Goal: Task Accomplishment & Management: Complete application form

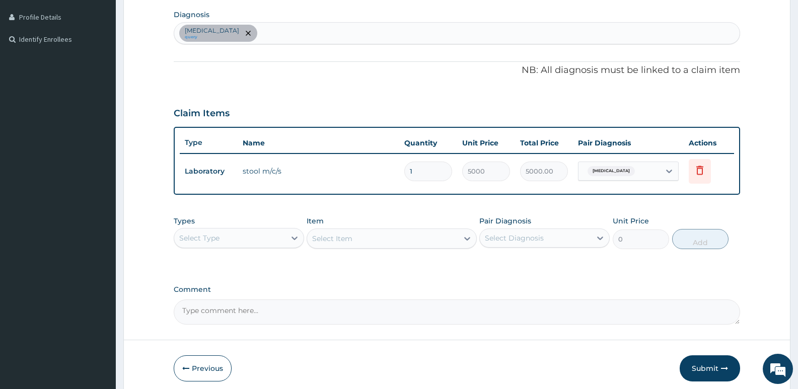
scroll to position [252, 0]
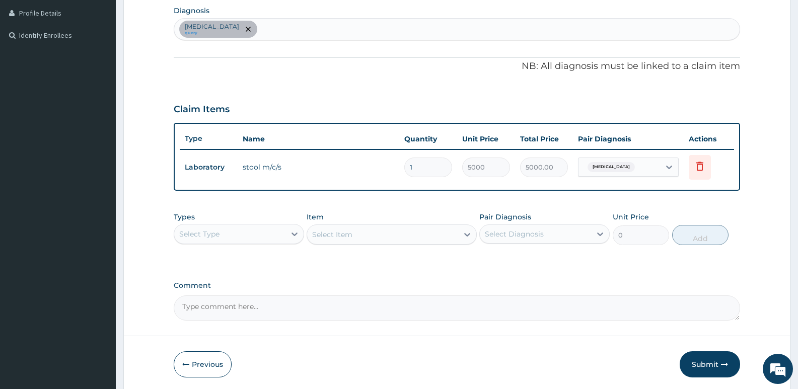
click at [56, 201] on aside "Adonai Hospital Online My Menu Switch Providers Dashboard PA Code Claims Tariff…" at bounding box center [58, 87] width 116 height 678
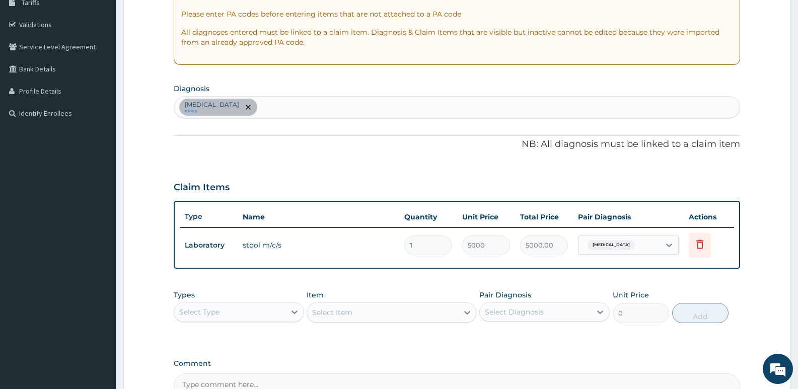
scroll to position [101, 0]
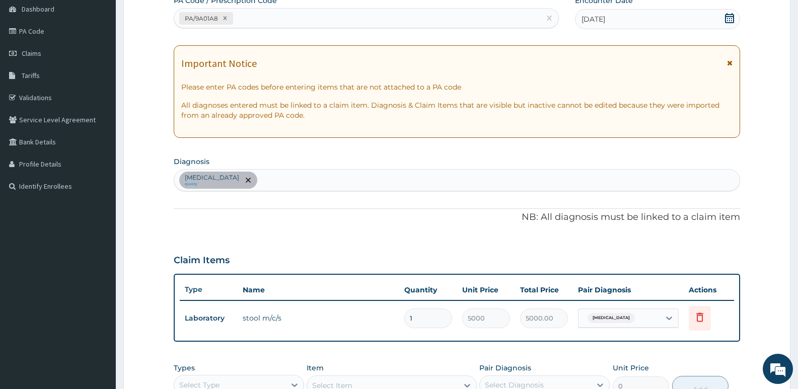
click at [272, 178] on div "Typhoid fever query" at bounding box center [456, 180] width 565 height 21
type input "mala"
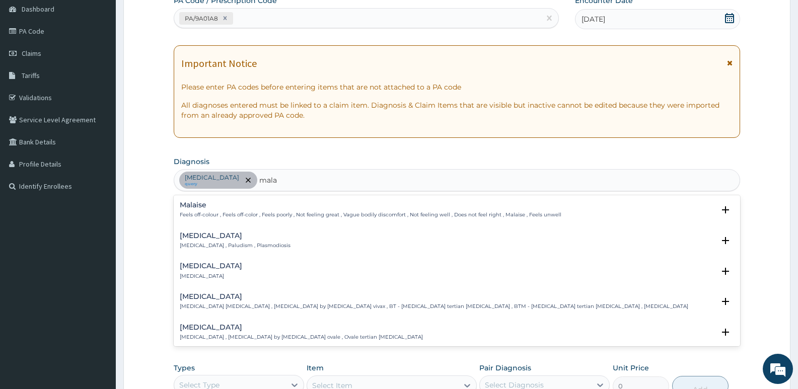
click at [201, 240] on div "Malaria Malaria , Paludism , Plasmodiosis" at bounding box center [235, 241] width 111 height 18
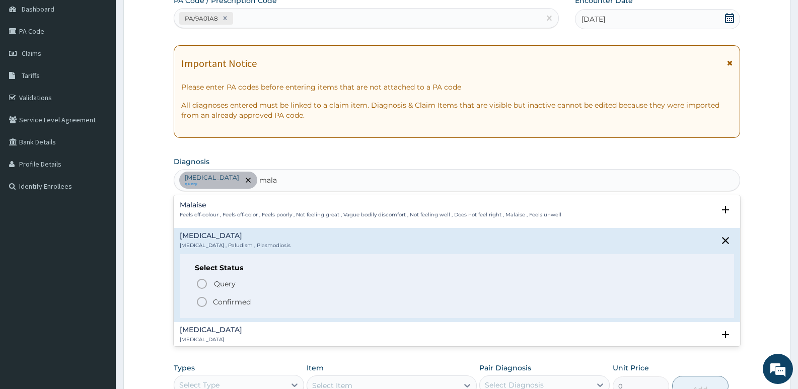
click at [199, 300] on icon "status option filled" at bounding box center [202, 302] width 12 height 12
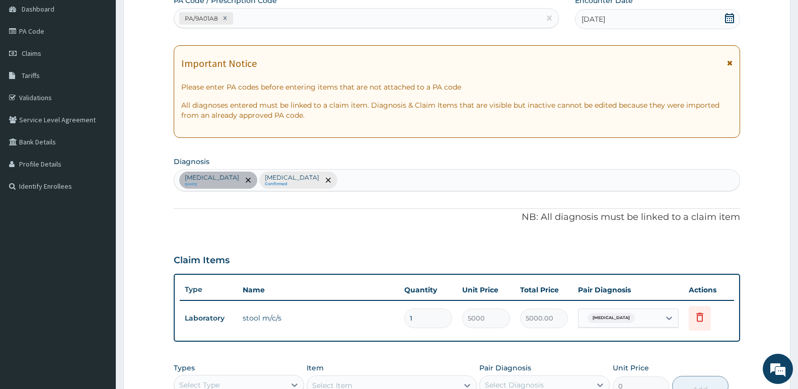
click at [304, 182] on div "Typhoid fever query Malaria Confirmed" at bounding box center [456, 180] width 565 height 21
click at [139, 209] on form "Step 2 of 2 PA Code / Prescription Code PA/9A01A8 Encounter Date 23-07-2025 Imp…" at bounding box center [456, 248] width 667 height 591
click at [318, 180] on div "Typhoid fever query Malaria Confirmed" at bounding box center [456, 180] width 565 height 21
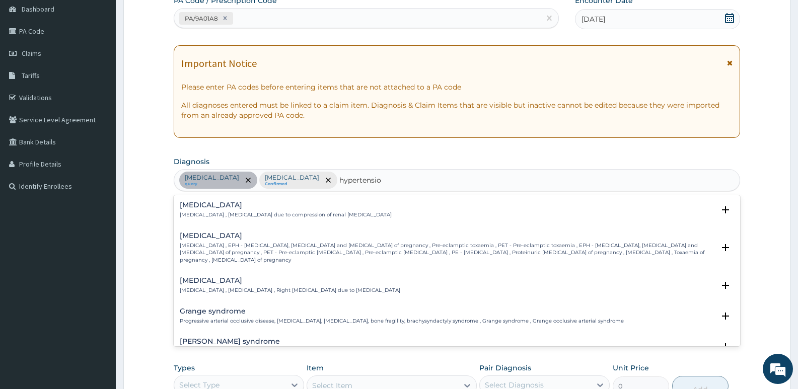
type input "hypertension"
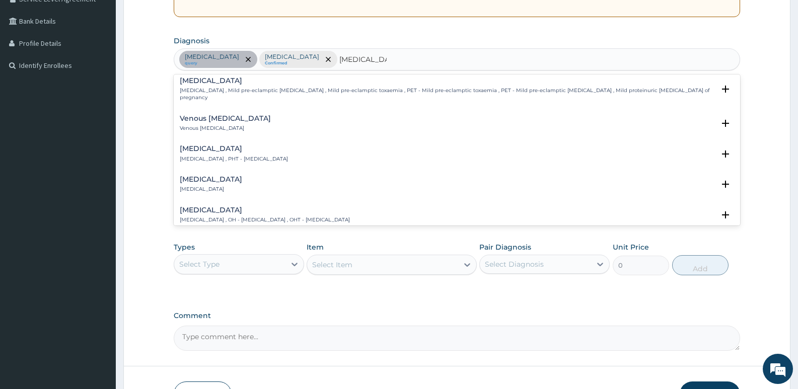
scroll to position [252, 0]
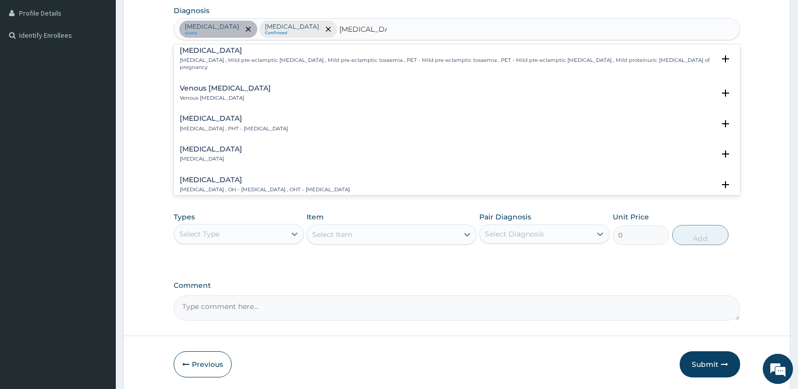
click at [230, 145] on h4 "Benign hypertension" at bounding box center [211, 149] width 62 height 8
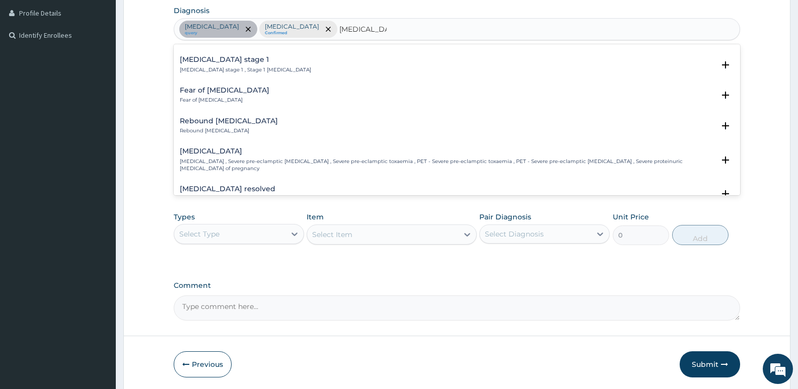
scroll to position [503, 0]
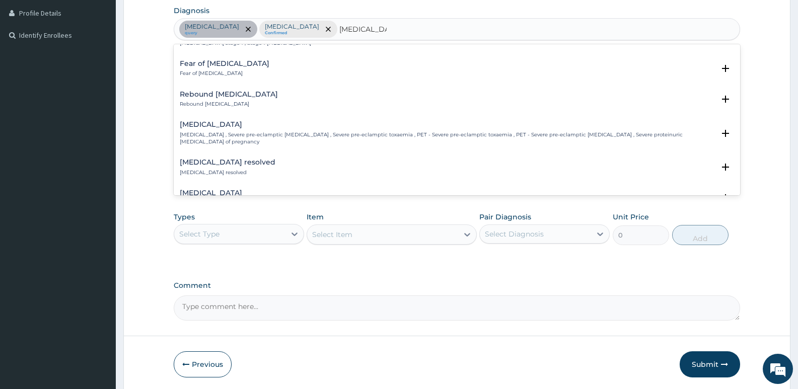
click at [242, 189] on h4 "Neonatal hypertension" at bounding box center [211, 193] width 62 height 8
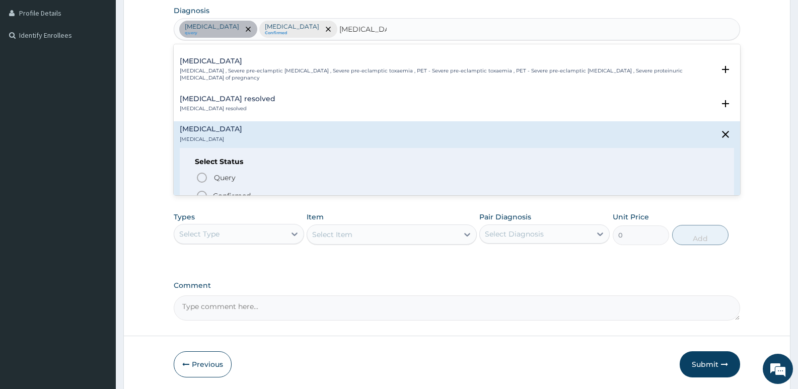
click at [227, 191] on p "Confirmed" at bounding box center [232, 196] width 38 height 10
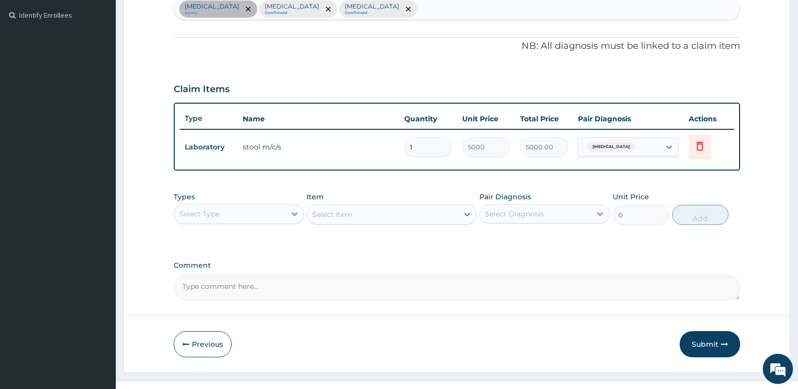
scroll to position [289, 0]
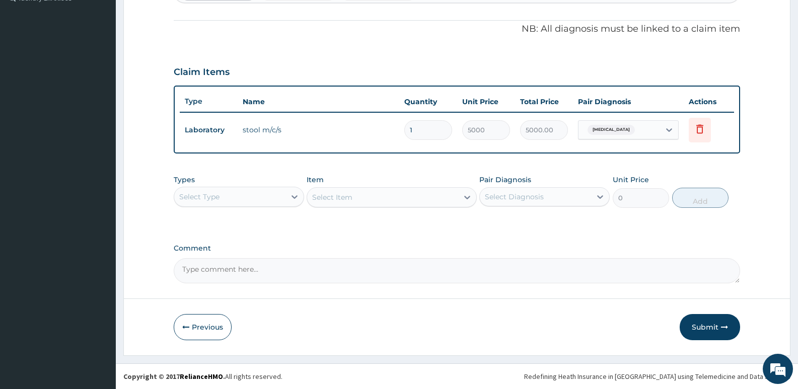
click at [348, 198] on div "Select Item" at bounding box center [392, 197] width 170 height 20
click at [262, 197] on div "Select Type" at bounding box center [229, 197] width 111 height 16
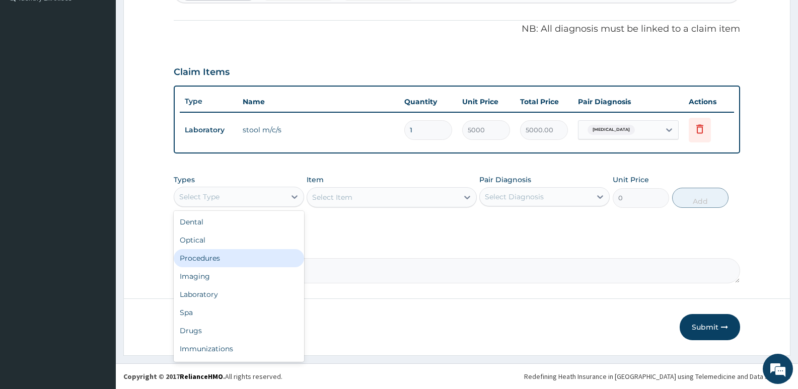
click at [214, 254] on div "Procedures" at bounding box center [239, 258] width 130 height 18
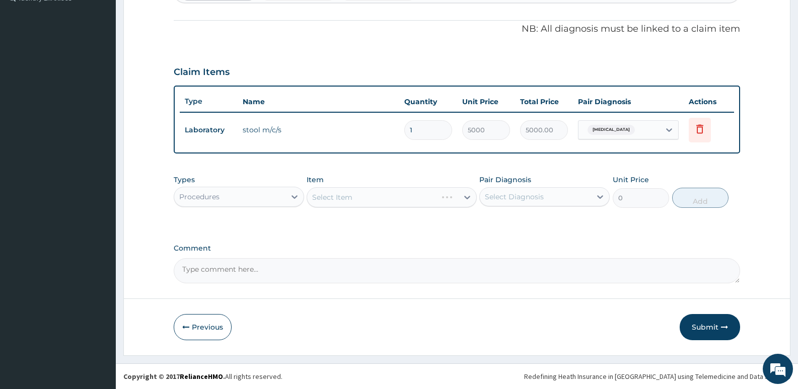
click at [378, 195] on div "Select Item" at bounding box center [392, 197] width 170 height 20
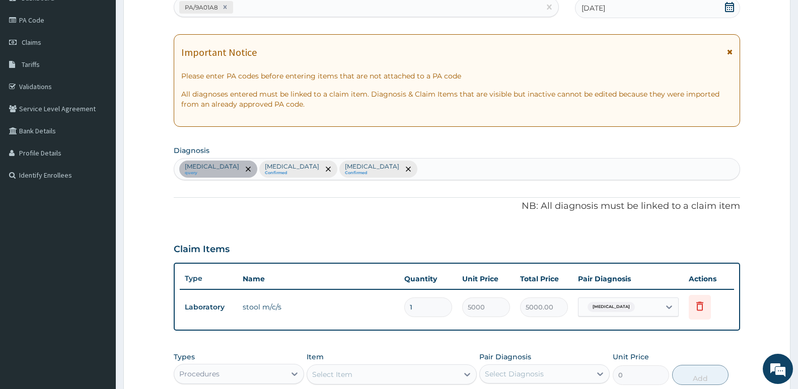
scroll to position [37, 0]
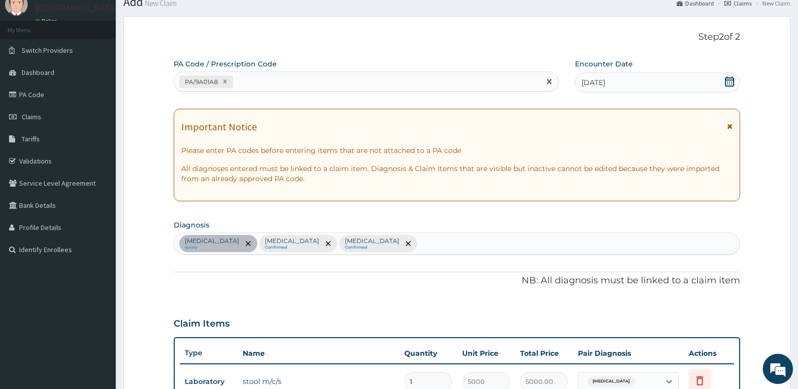
click at [185, 84] on div "PA/9A01A8" at bounding box center [201, 82] width 38 height 12
drag, startPoint x: 183, startPoint y: 82, endPoint x: 224, endPoint y: 83, distance: 41.3
click at [224, 83] on div "PA/9A01A8" at bounding box center [206, 82] width 54 height 13
click at [146, 117] on form "Step 2 of 2 PA Code / Prescription Code PA/9A01A8 Encounter Date 23-07-2025 Imp…" at bounding box center [456, 311] width 667 height 591
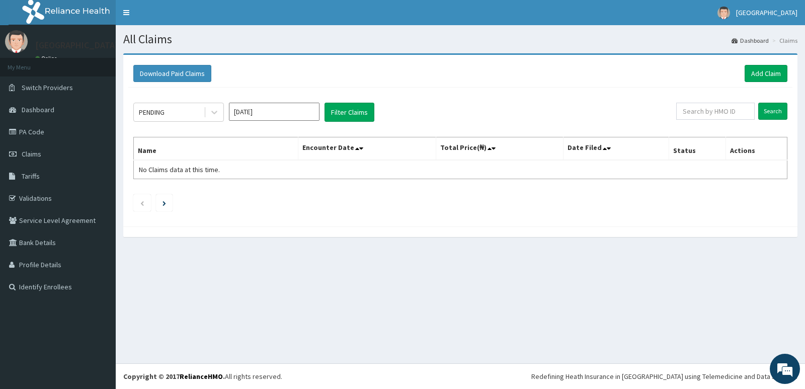
click at [127, 294] on div "All Claims Dashboard Claims Download Paid Claims Add Claim × Note you can only …" at bounding box center [461, 194] width 690 height 338
click at [757, 71] on link "Add Claim" at bounding box center [766, 73] width 43 height 17
click at [756, 72] on link "Add Claim" at bounding box center [766, 73] width 43 height 17
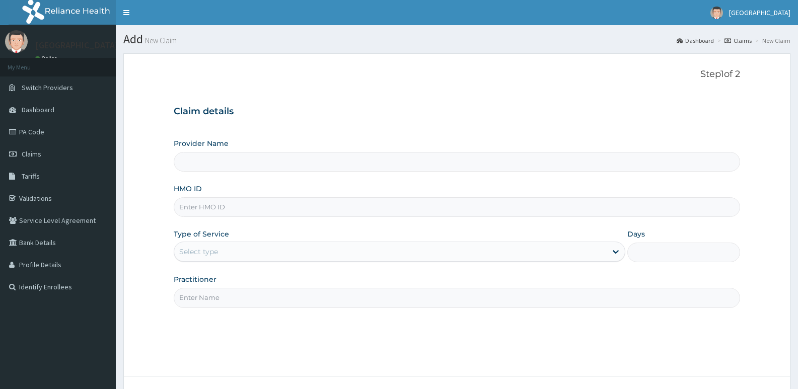
click at [235, 201] on input "HMO ID" at bounding box center [457, 207] width 566 height 20
type input "[GEOGRAPHIC_DATA]"
click at [136, 247] on form "Step 1 of 2 Claim details Provider Name Adonai Hospital HMO ID Type of Service …" at bounding box center [456, 243] width 667 height 380
click at [260, 208] on input "HMO ID" at bounding box center [457, 207] width 566 height 20
paste input "SRS/10099/A"
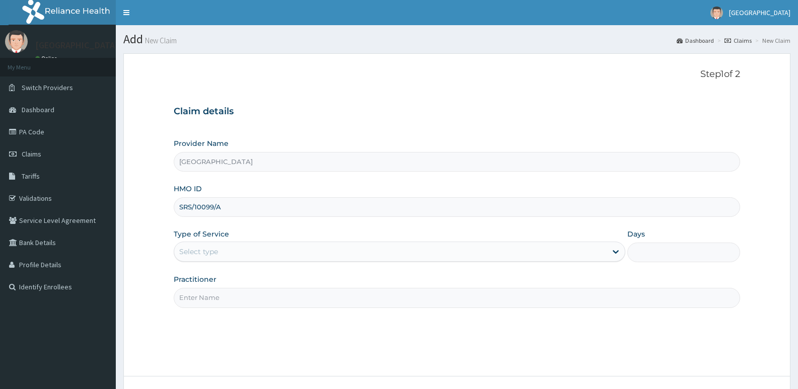
type input "SRS/10099/A"
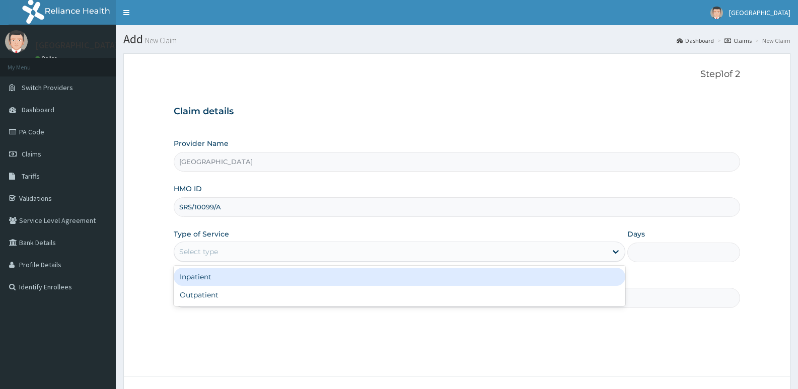
click at [239, 250] on div "Select type" at bounding box center [390, 252] width 432 height 16
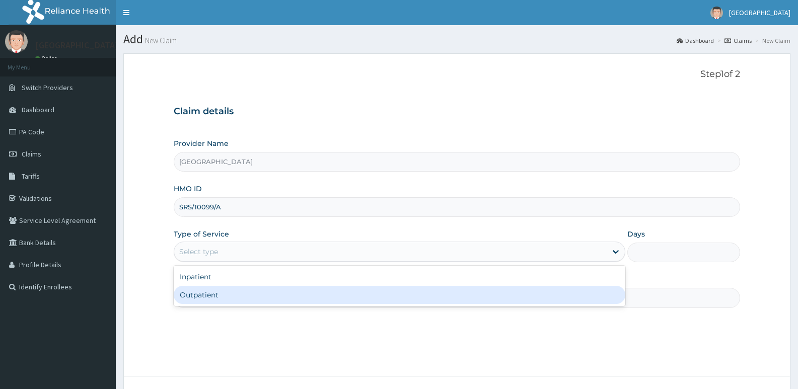
click at [209, 291] on div "Outpatient" at bounding box center [399, 295] width 451 height 18
type input "1"
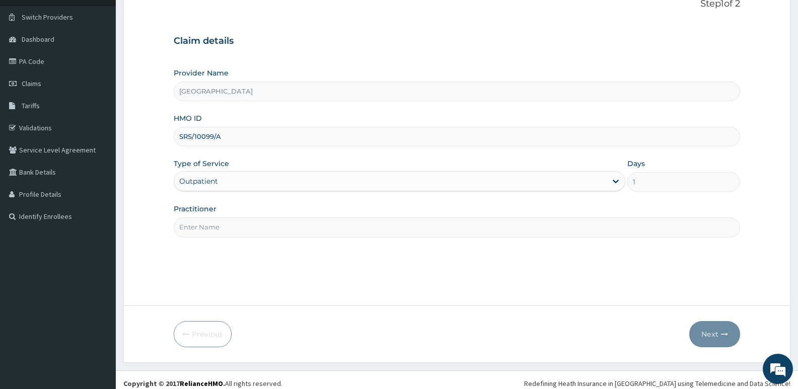
scroll to position [78, 0]
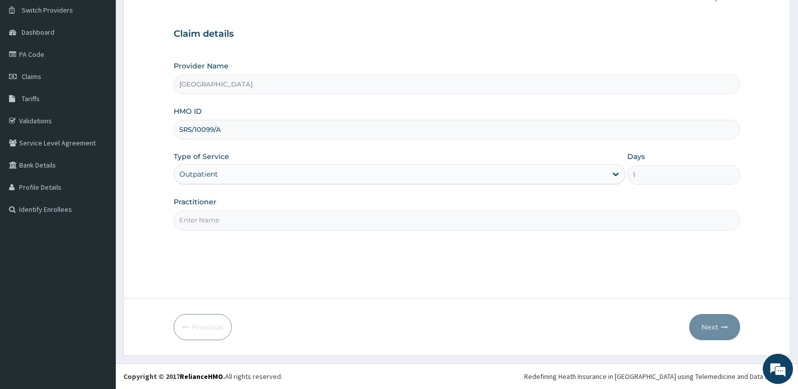
click at [232, 223] on input "Practitioner" at bounding box center [457, 220] width 566 height 20
type input "adonai"
click at [714, 330] on button "Next" at bounding box center [714, 327] width 51 height 26
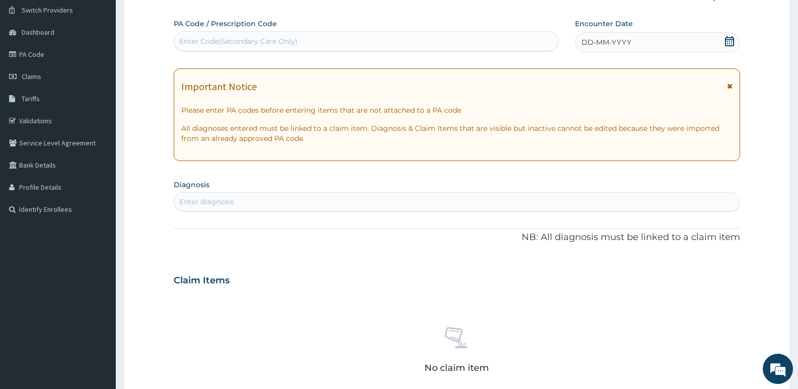
click at [340, 35] on div "Enter Code(Secondary Care Only)" at bounding box center [366, 41] width 384 height 16
type input "PA/E6E19D"
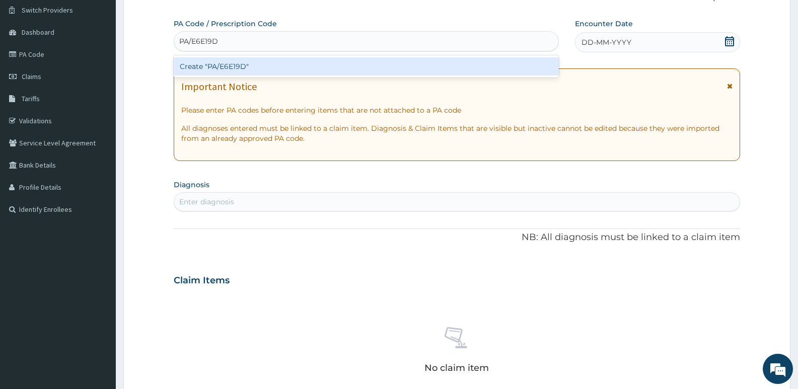
click at [227, 67] on div "Create "PA/E6E19D"" at bounding box center [366, 66] width 385 height 18
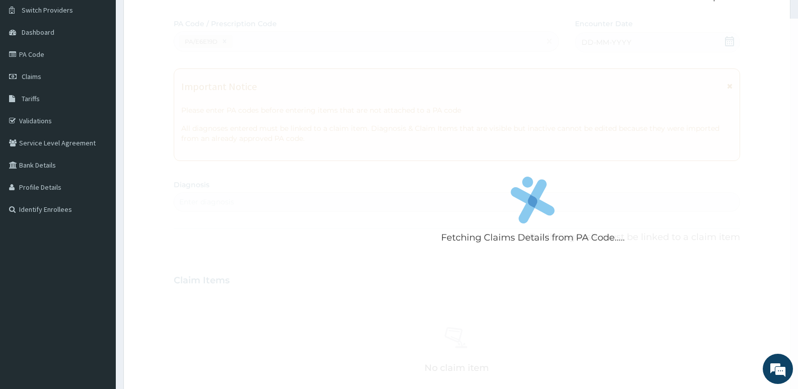
click at [134, 282] on form "Step 2 of 2 Fetching Claims Details from PA Code..... PA Code / Prescription Co…" at bounding box center [456, 294] width 667 height 636
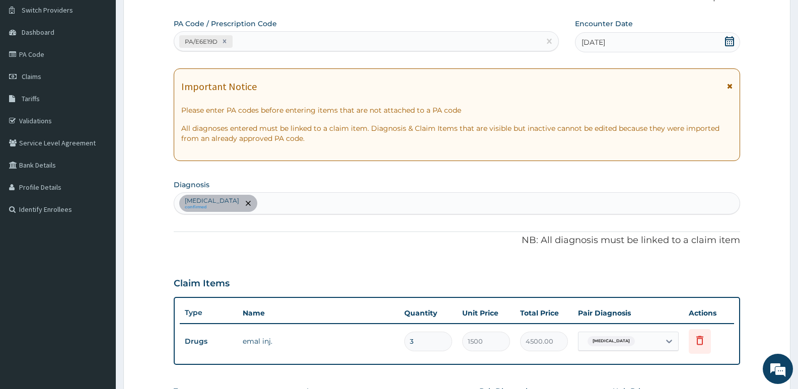
click at [265, 202] on div "Malaria confirmed" at bounding box center [456, 203] width 565 height 21
type input "upper r"
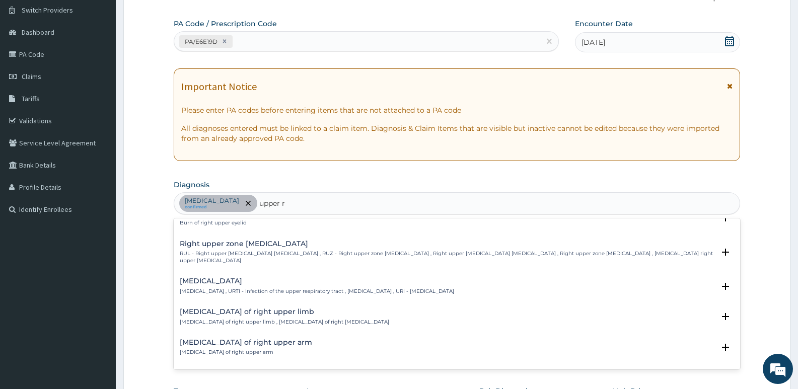
scroll to position [604, 0]
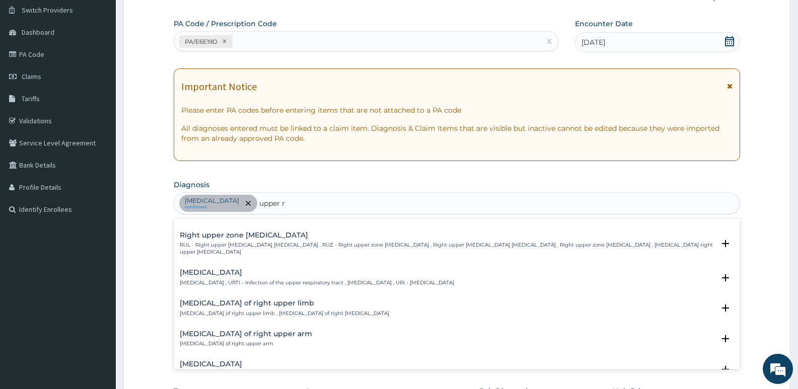
click at [240, 269] on h4 "Upper respiratory infection" at bounding box center [317, 273] width 274 height 8
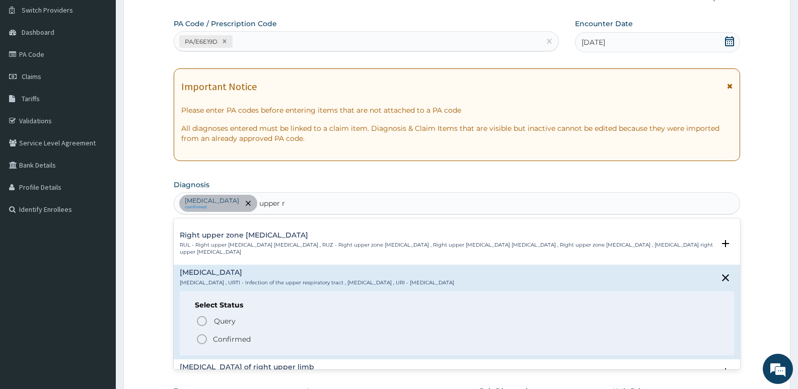
click at [203, 333] on icon "status option filled" at bounding box center [202, 339] width 12 height 12
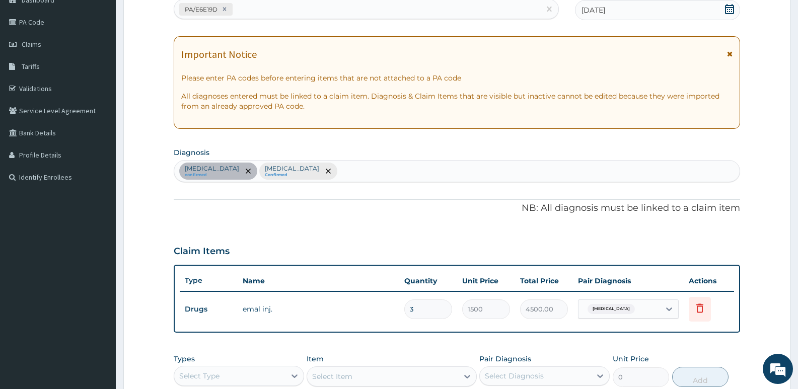
scroll to position [128, 0]
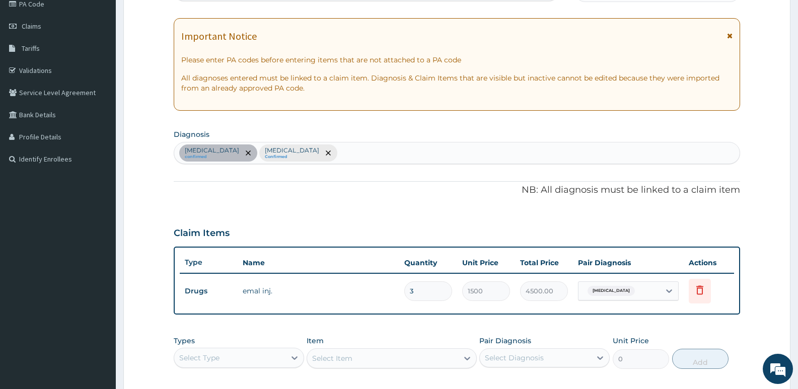
click at [350, 151] on div "Malaria confirmed Upper respiratory infection Confirmed" at bounding box center [456, 152] width 565 height 21
type input "s"
type input "salmo"
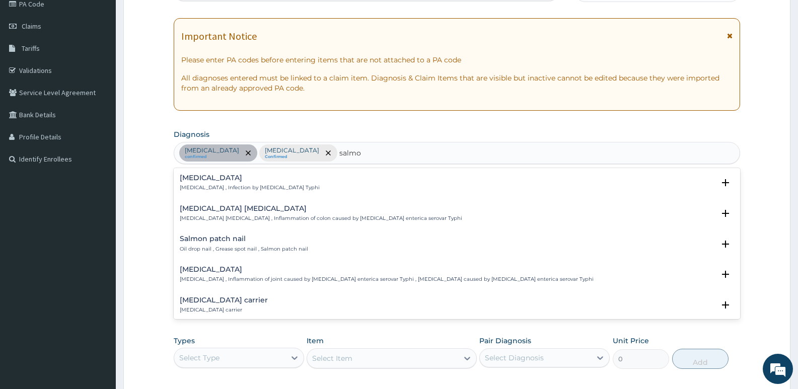
click at [199, 175] on h4 "Typhoid fever" at bounding box center [250, 178] width 140 height 8
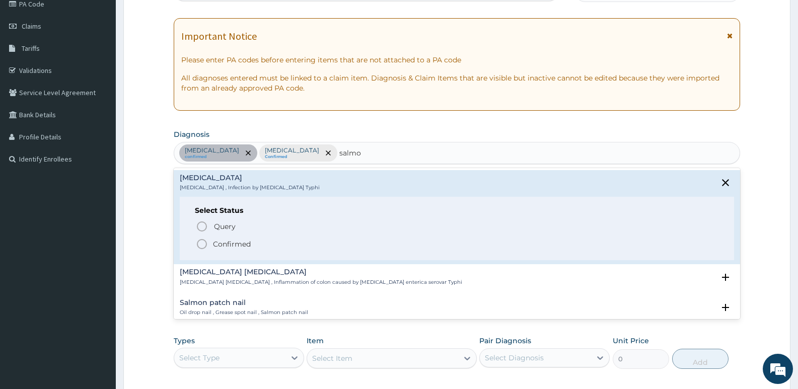
click at [202, 246] on icon "status option filled" at bounding box center [202, 244] width 12 height 12
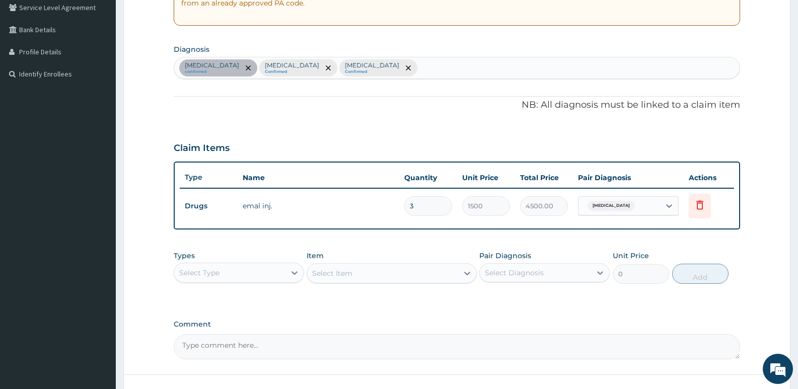
scroll to position [229, 0]
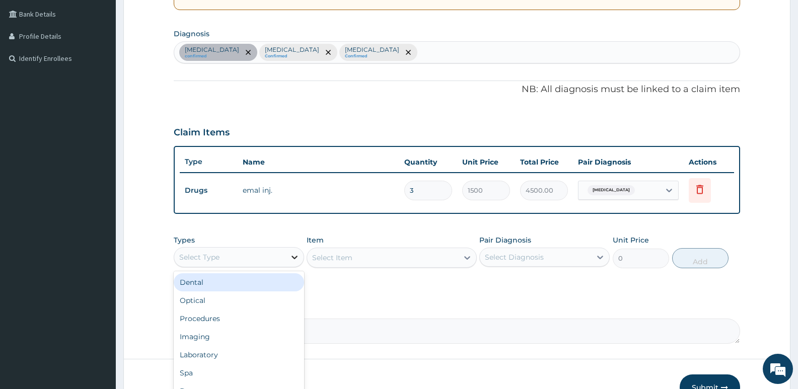
click at [295, 257] on icon at bounding box center [294, 258] width 6 height 4
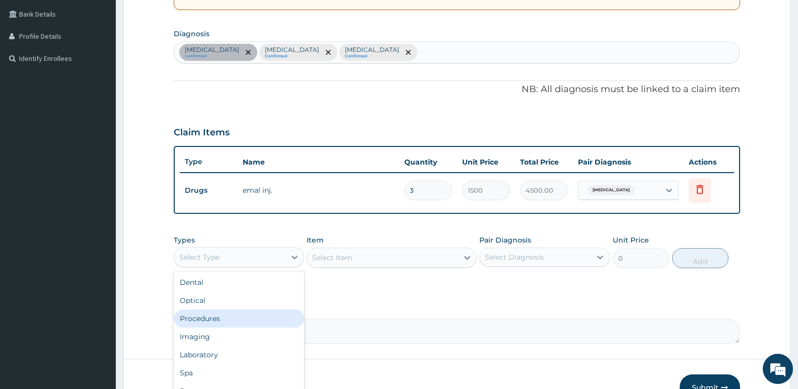
click at [207, 316] on div "Procedures" at bounding box center [239, 319] width 130 height 18
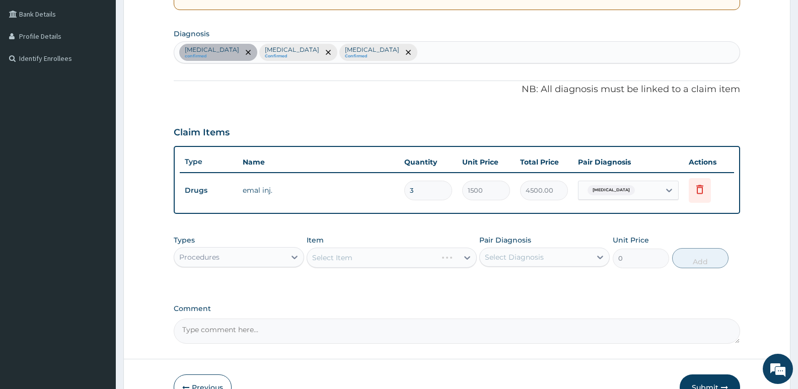
click at [340, 261] on div "Select Item" at bounding box center [392, 258] width 170 height 20
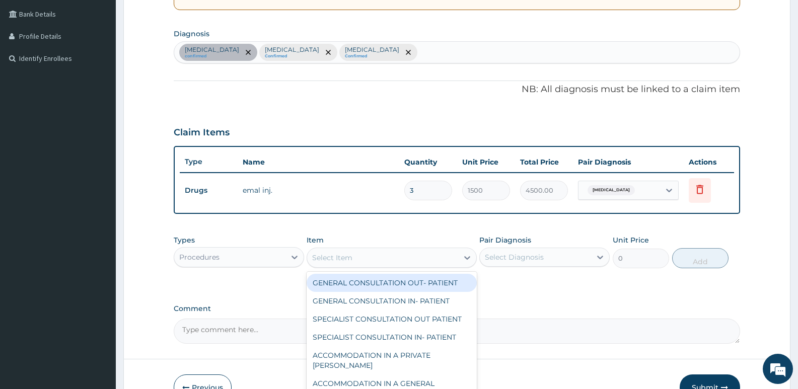
click at [380, 260] on div "Select Item" at bounding box center [382, 258] width 151 height 16
click at [390, 284] on div "GENERAL CONSULTATION OUT- PATIENT" at bounding box center [392, 283] width 170 height 18
type input "3000"
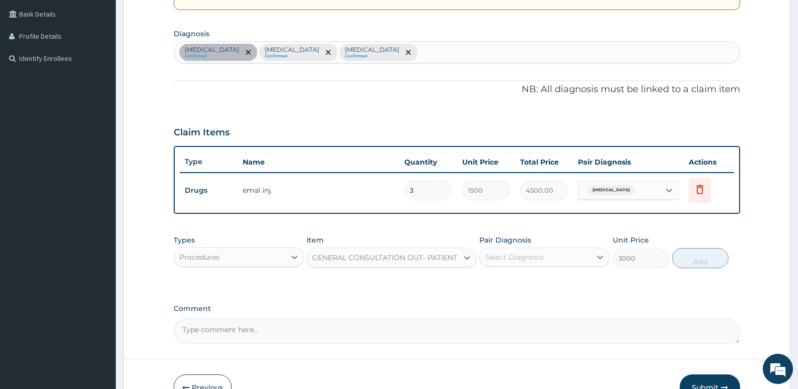
click at [533, 263] on div "Select Diagnosis" at bounding box center [535, 257] width 111 height 16
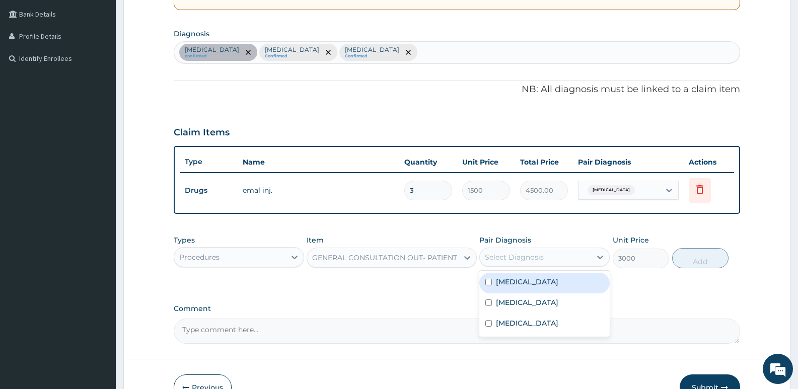
click at [503, 291] on div "Malaria" at bounding box center [544, 283] width 130 height 21
checkbox input "true"
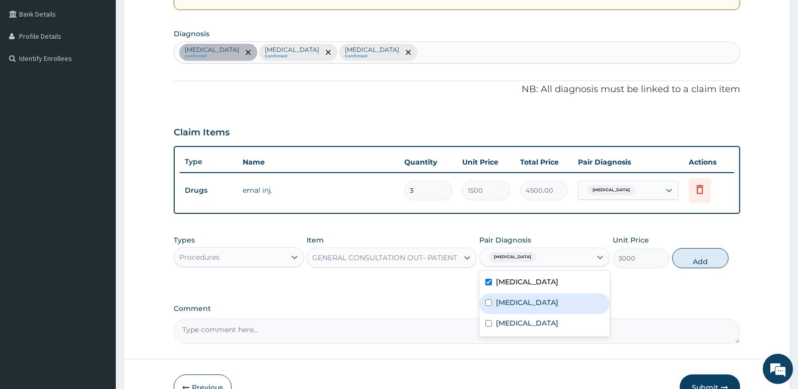
click at [505, 299] on label "Upper respiratory infection" at bounding box center [527, 302] width 62 height 10
checkbox input "true"
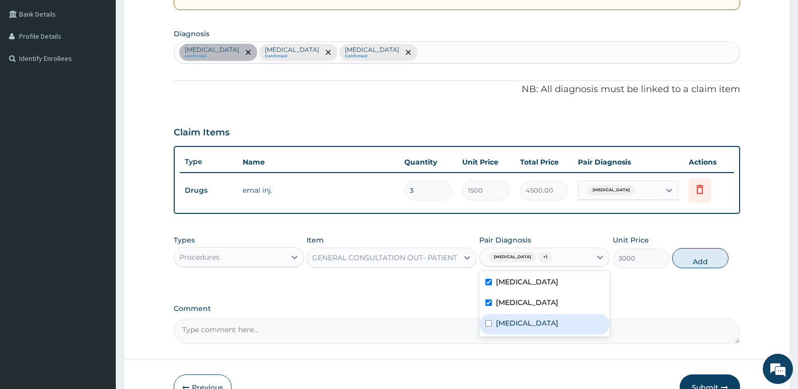
click at [503, 319] on label "Typhoid fever" at bounding box center [527, 323] width 62 height 10
checkbox input "true"
click at [690, 259] on button "Add" at bounding box center [700, 258] width 56 height 20
type input "0"
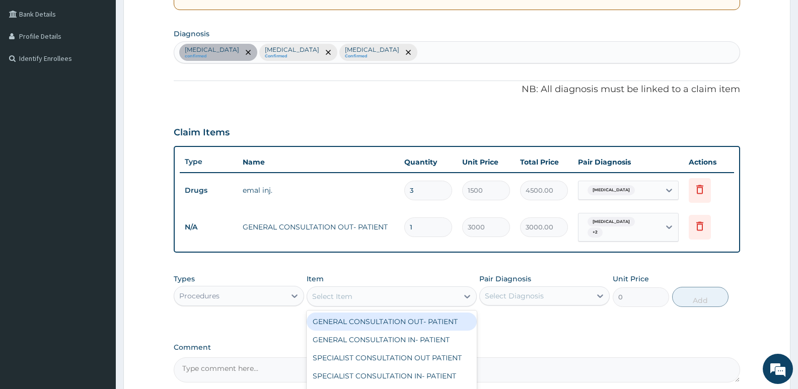
click at [371, 293] on div "Select Item" at bounding box center [382, 296] width 151 height 16
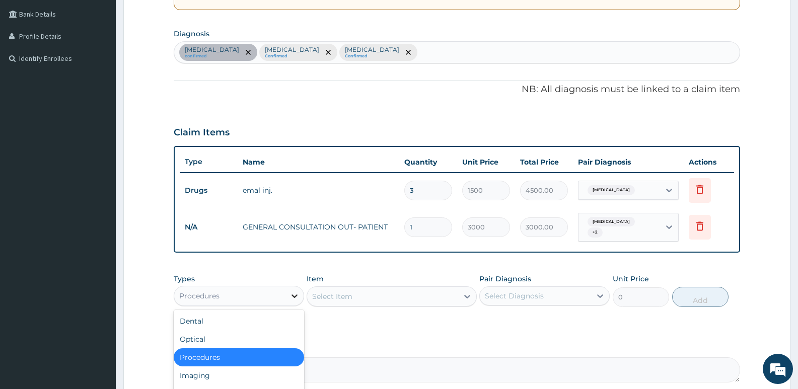
click at [287, 291] on div at bounding box center [294, 296] width 18 height 18
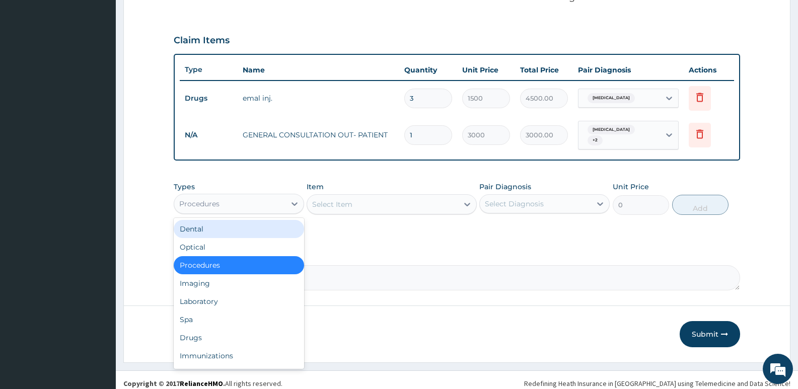
scroll to position [324, 0]
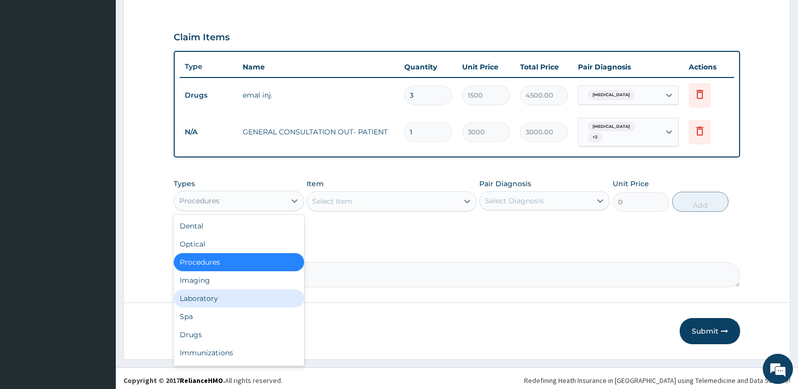
click at [215, 294] on div "Laboratory" at bounding box center [239, 298] width 130 height 18
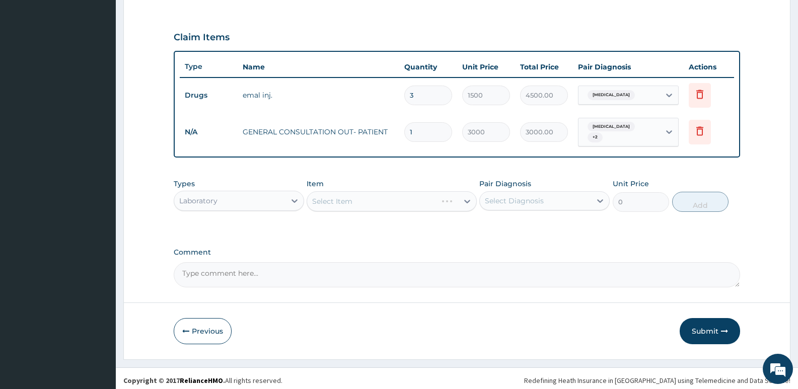
click at [376, 198] on div "Select Item" at bounding box center [392, 201] width 170 height 20
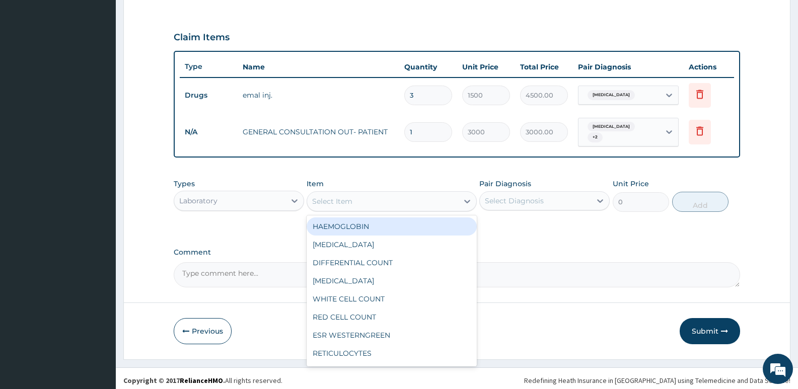
click at [377, 198] on div "Select Item" at bounding box center [382, 201] width 151 height 16
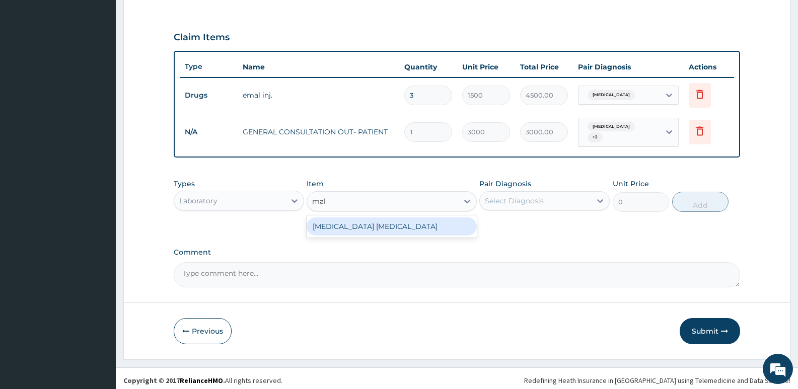
type input "mala"
click at [464, 219] on div "MALARIA PARASITE" at bounding box center [392, 226] width 170 height 18
type input "1500"
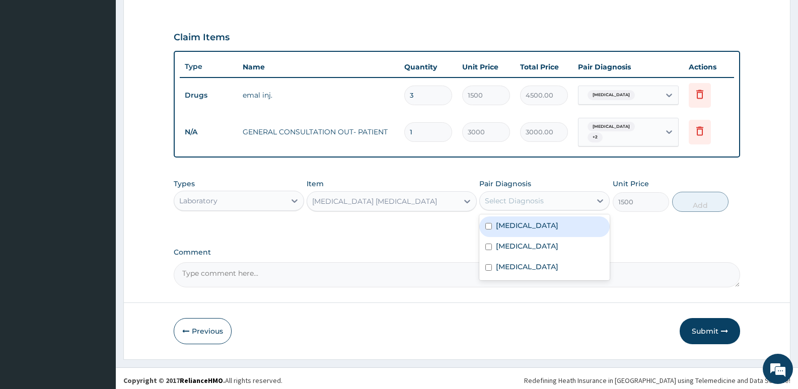
click at [516, 196] on div "Select Diagnosis" at bounding box center [514, 201] width 59 height 10
click at [507, 220] on label "Malaria" at bounding box center [527, 225] width 62 height 10
checkbox input "true"
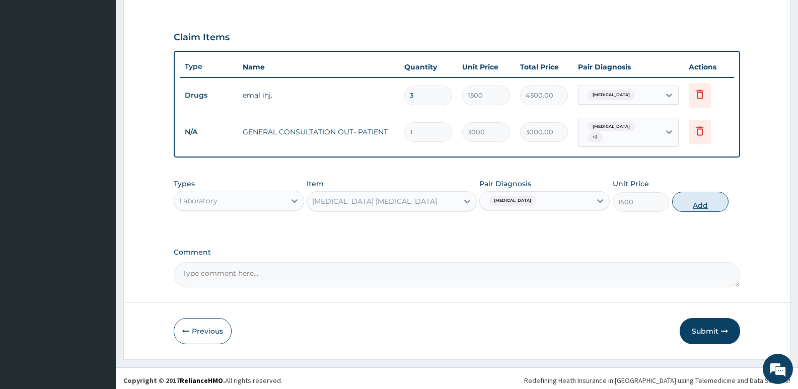
click at [698, 197] on button "Add" at bounding box center [700, 202] width 56 height 20
type input "0"
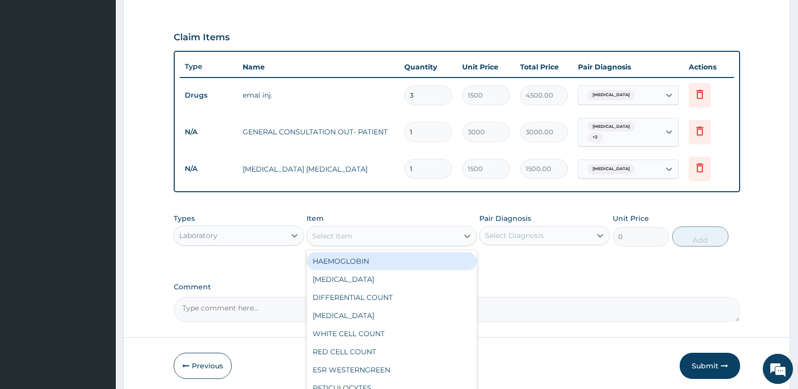
click at [363, 228] on div "Select Item" at bounding box center [382, 236] width 151 height 16
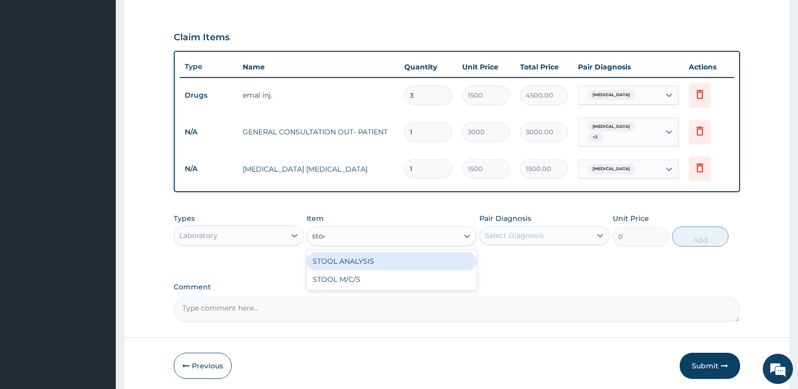
type input "stool"
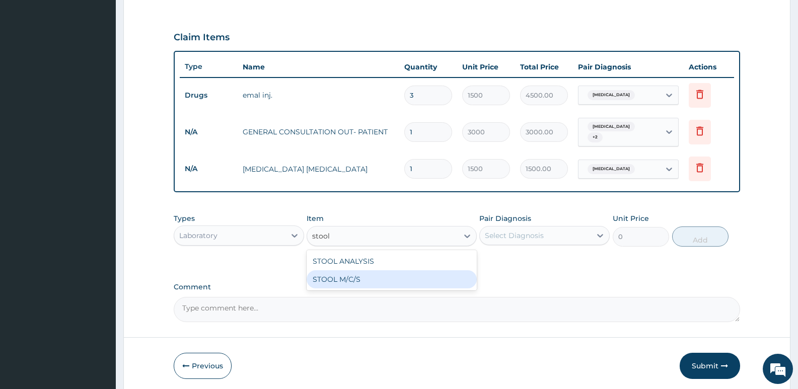
click at [357, 273] on div "STOOL M/C/S" at bounding box center [392, 279] width 170 height 18
type input "5000"
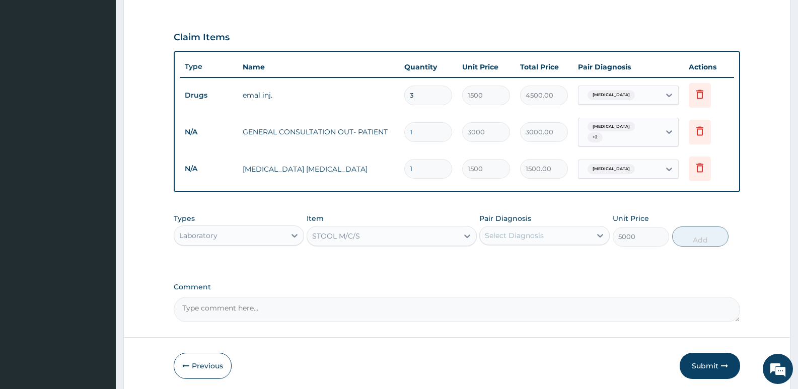
click at [522, 237] on div "Select Diagnosis" at bounding box center [535, 236] width 111 height 16
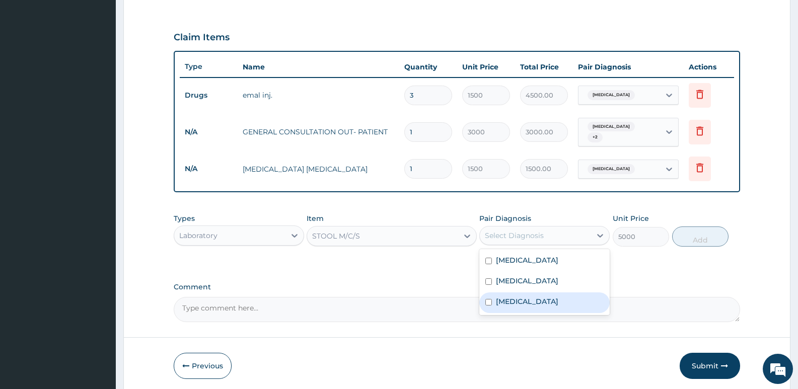
click at [513, 296] on label "Typhoid fever" at bounding box center [527, 301] width 62 height 10
checkbox input "true"
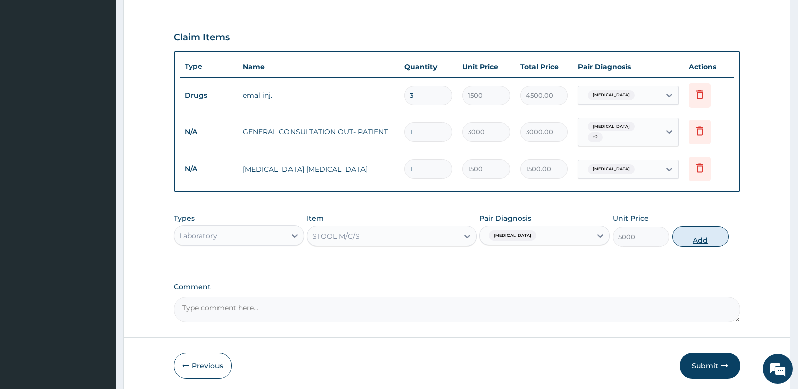
click at [705, 234] on button "Add" at bounding box center [700, 237] width 56 height 20
type input "0"
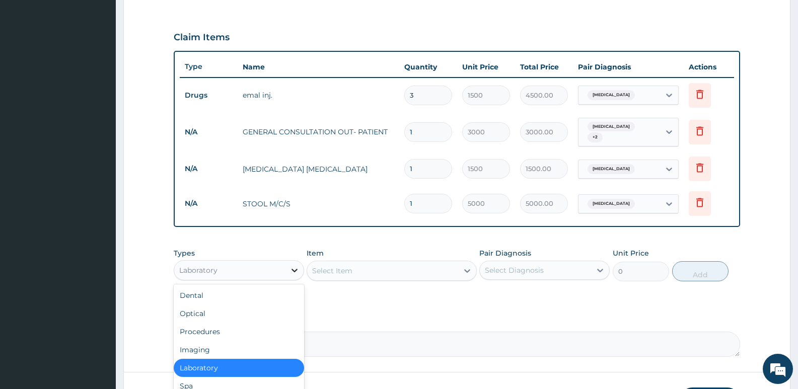
click at [294, 269] on icon at bounding box center [294, 271] width 6 height 4
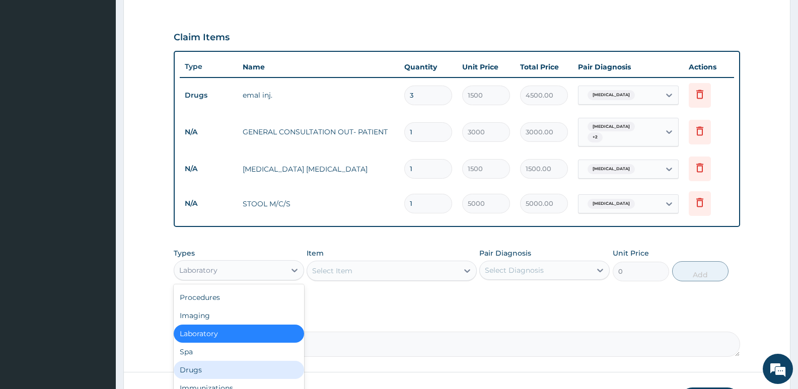
drag, startPoint x: 199, startPoint y: 361, endPoint x: 204, endPoint y: 363, distance: 5.9
click at [200, 364] on div "Drugs" at bounding box center [239, 370] width 130 height 18
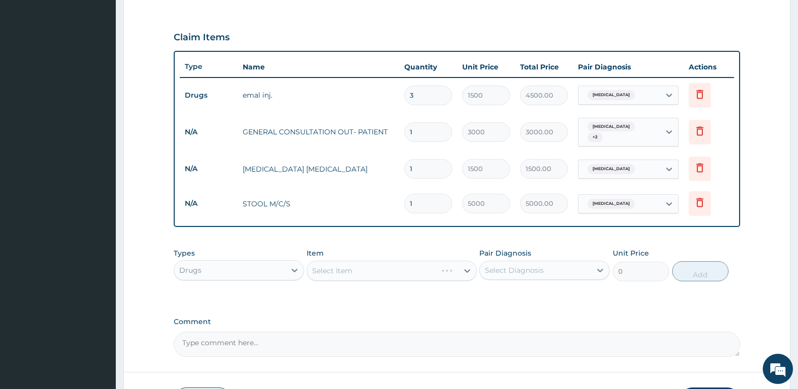
click at [370, 263] on div "Select Item" at bounding box center [392, 271] width 170 height 20
click at [370, 263] on div "Select Item" at bounding box center [382, 271] width 151 height 16
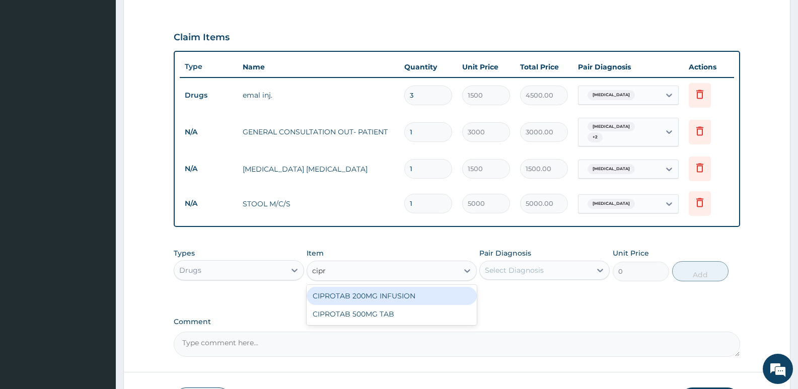
type input "cipro"
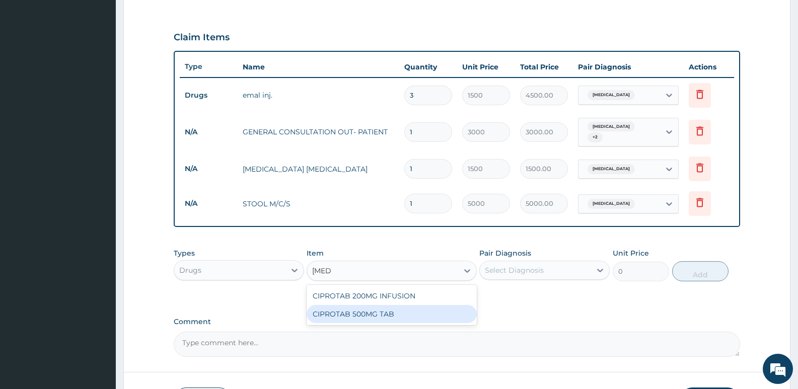
click at [363, 309] on div "CIPROTAB 500MG TAB" at bounding box center [392, 314] width 170 height 18
type input "250"
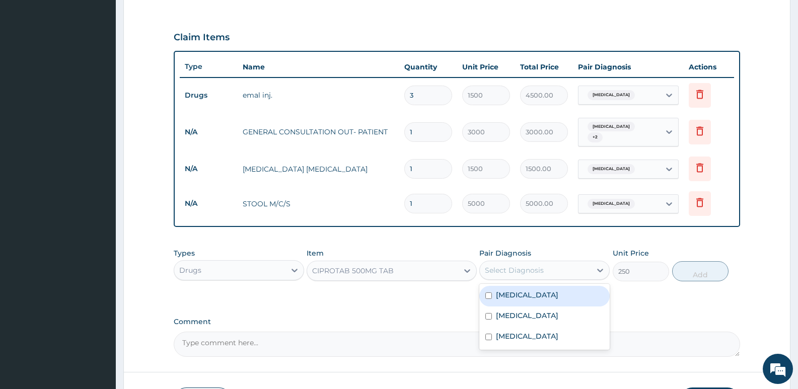
click at [501, 268] on div "Select Diagnosis" at bounding box center [514, 270] width 59 height 10
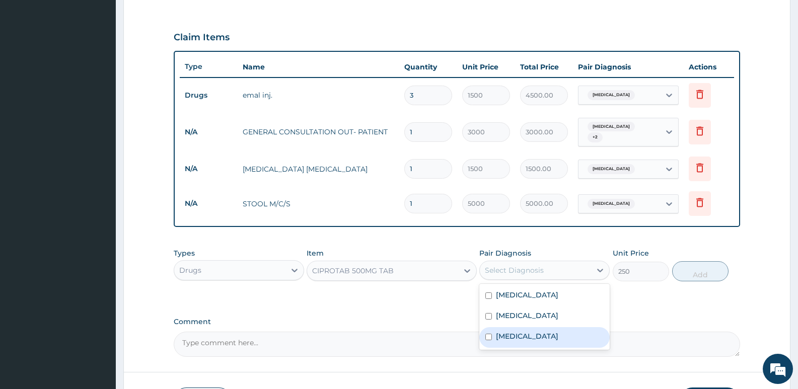
click at [487, 334] on input "checkbox" at bounding box center [488, 337] width 7 height 7
checkbox input "true"
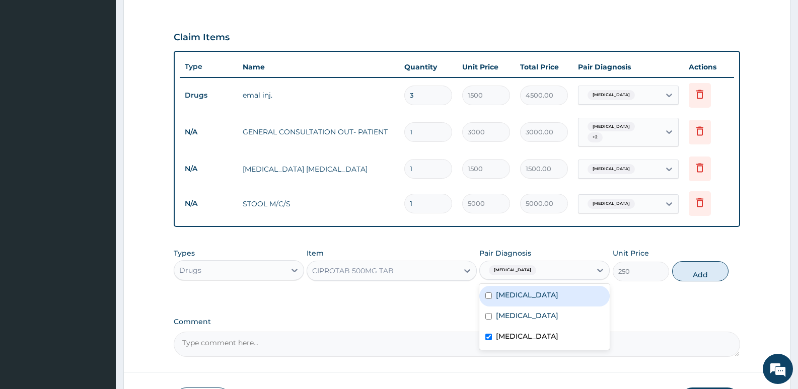
click at [687, 265] on button "Add" at bounding box center [700, 271] width 56 height 20
type input "0"
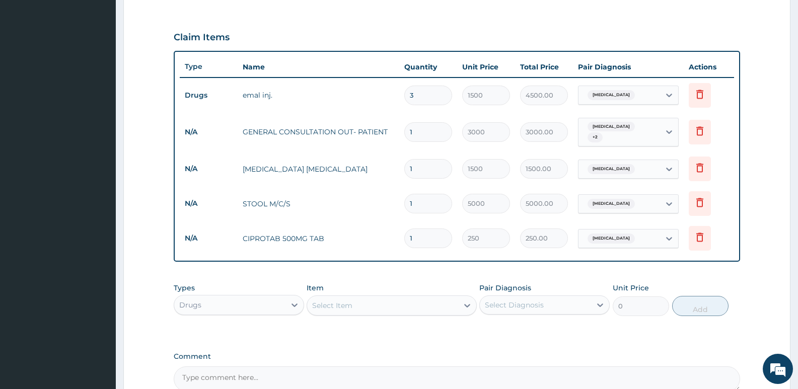
click at [393, 300] on div "Select Item" at bounding box center [382, 305] width 151 height 16
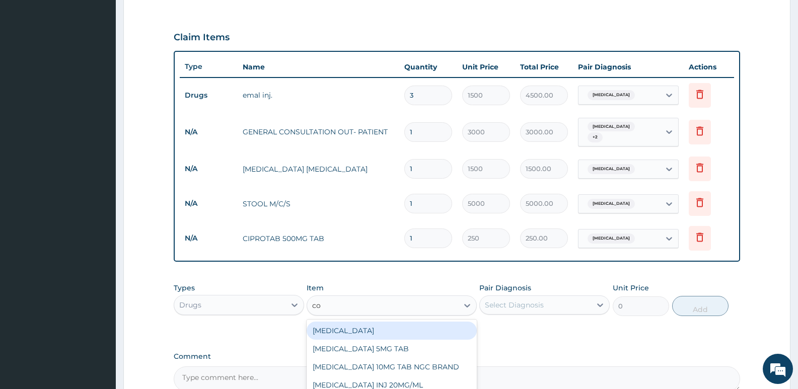
type input "cou"
click at [393, 328] on div "COUGH SYRUP" at bounding box center [392, 331] width 170 height 18
type input "2000"
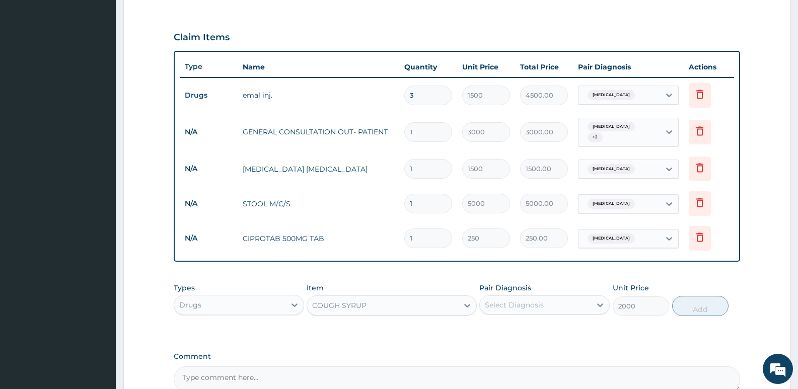
click at [502, 300] on div "Select Diagnosis" at bounding box center [514, 305] width 59 height 10
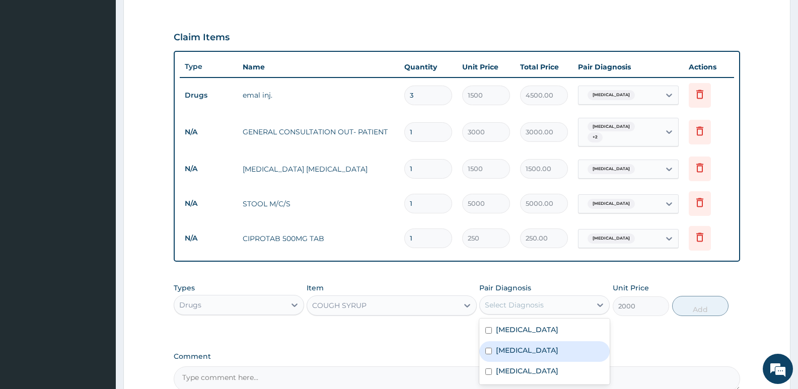
click at [492, 350] on div "Upper respiratory infection" at bounding box center [544, 351] width 130 height 21
checkbox input "true"
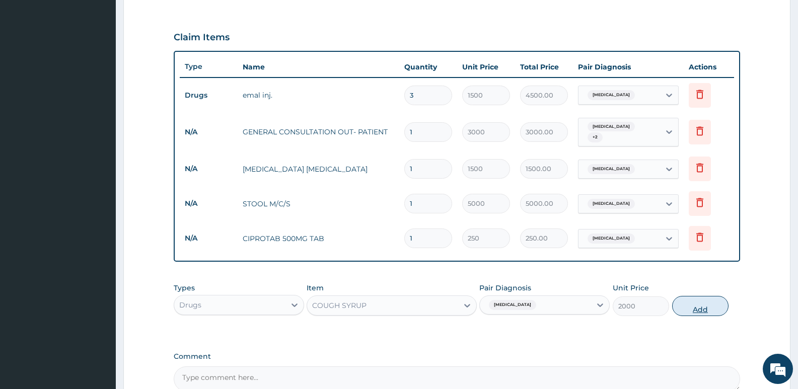
click at [711, 297] on button "Add" at bounding box center [700, 306] width 56 height 20
type input "0"
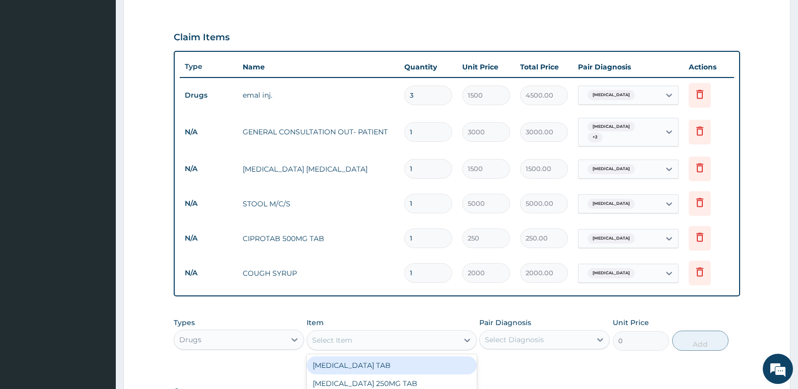
click at [369, 334] on div "Select Item" at bounding box center [382, 340] width 151 height 16
type input "coar"
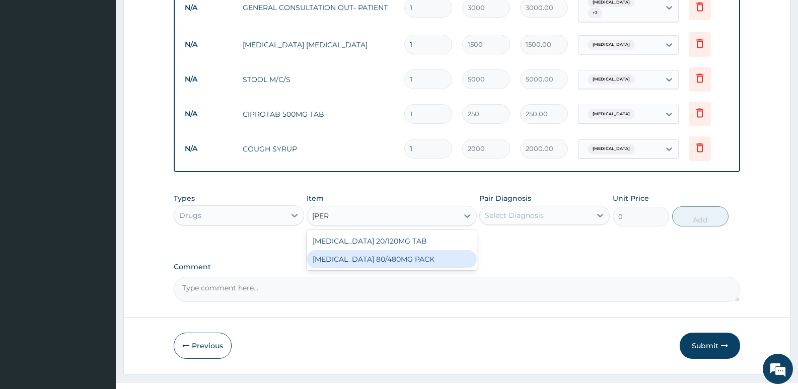
scroll to position [463, 0]
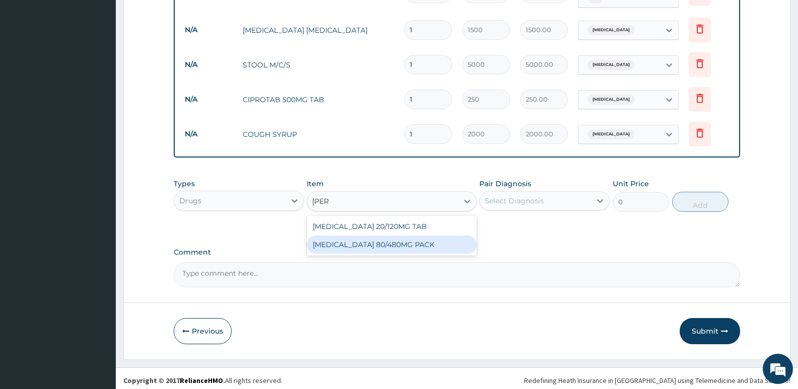
click at [398, 240] on div "COARTEM 80/480MG PACK" at bounding box center [392, 245] width 170 height 18
type input "3500"
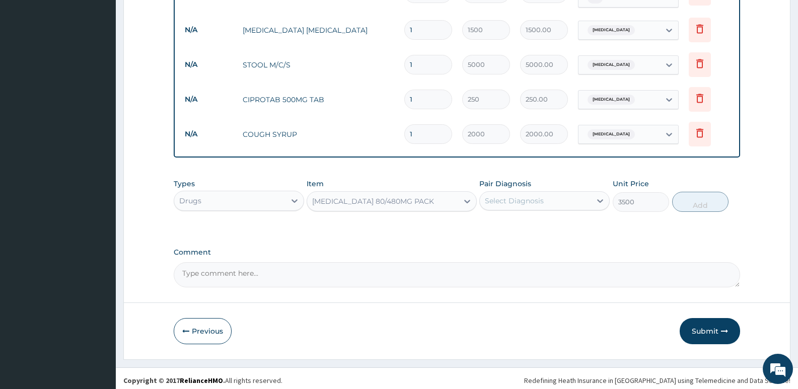
click at [510, 201] on div "Select Diagnosis" at bounding box center [514, 201] width 59 height 10
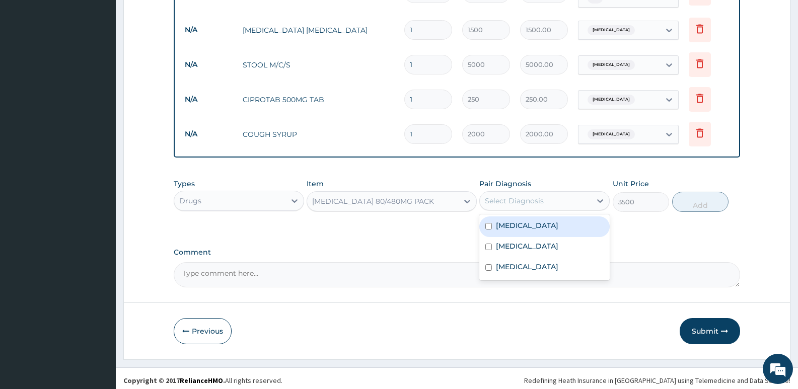
click at [485, 225] on input "checkbox" at bounding box center [488, 226] width 7 height 7
checkbox input "true"
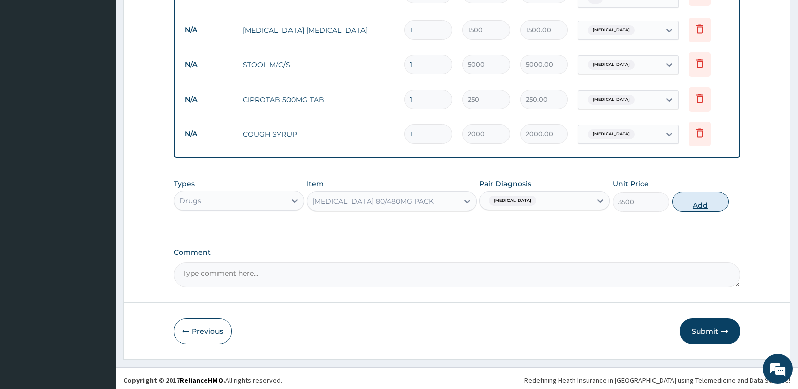
click at [691, 203] on button "Add" at bounding box center [700, 202] width 56 height 20
type input "0"
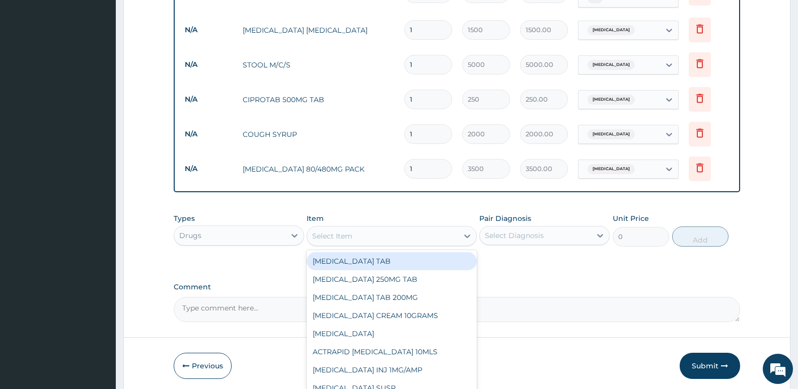
click at [412, 231] on div "Select Item" at bounding box center [382, 236] width 151 height 16
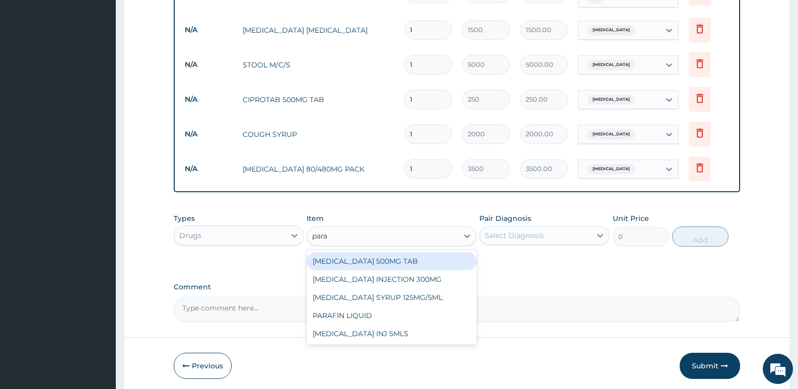
type input "parac"
click at [411, 252] on div "PARACETAMOL 500MG TAB" at bounding box center [392, 261] width 170 height 18
type input "50"
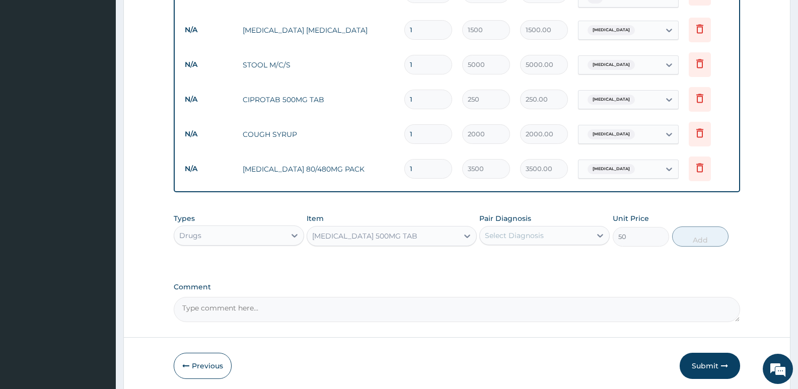
click at [502, 231] on div "Select Diagnosis" at bounding box center [514, 236] width 59 height 10
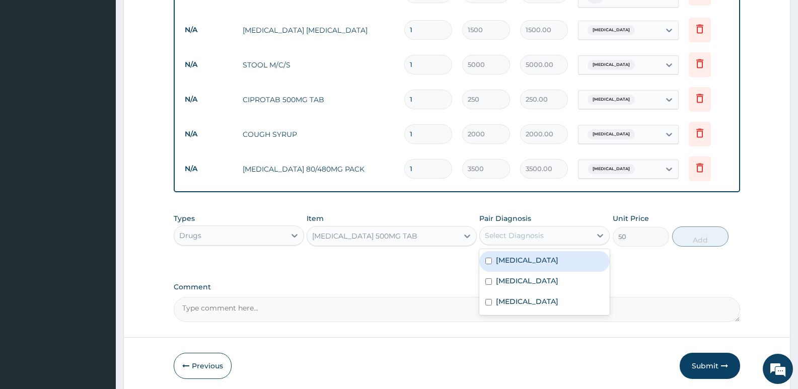
click at [511, 259] on label "Malaria" at bounding box center [527, 260] width 62 height 10
checkbox input "true"
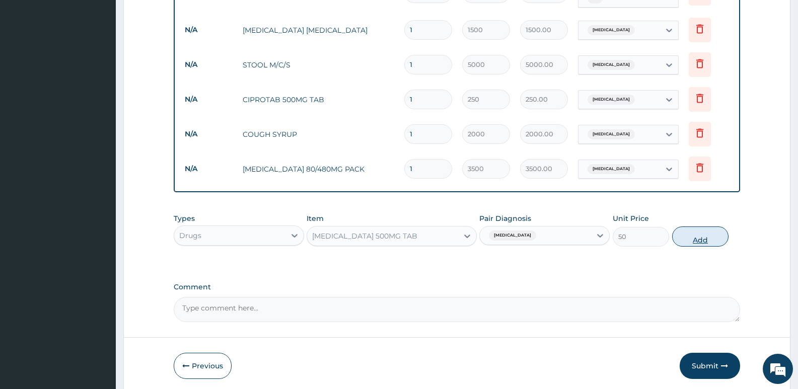
click at [698, 228] on button "Add" at bounding box center [700, 237] width 56 height 20
type input "0"
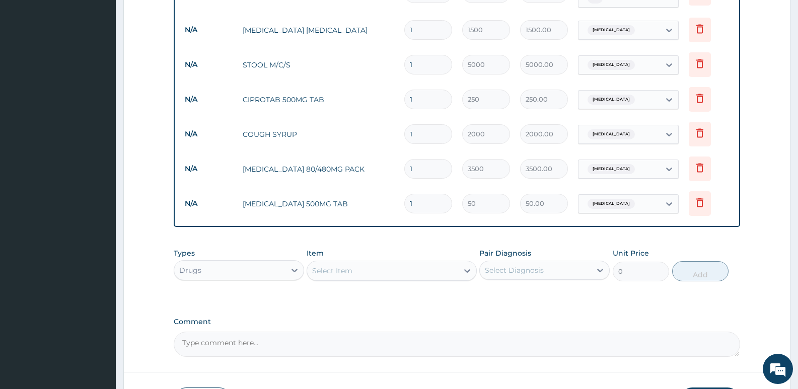
click at [418, 199] on input "1" at bounding box center [428, 204] width 48 height 20
type input "18"
type input "900.00"
type input "18"
click at [418, 95] on input "1" at bounding box center [428, 100] width 48 height 20
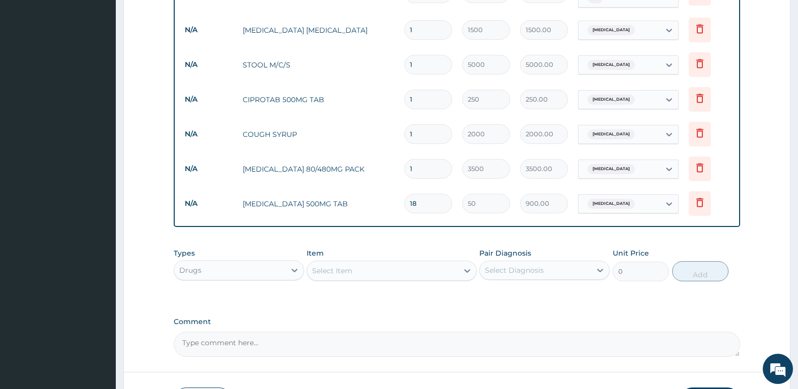
type input "10"
type input "2500.00"
type input "10"
click at [135, 232] on form "Step 2 of 2 PA Code / Prescription Code PA/E6E19D Encounter Date 24-07-2025 Imp…" at bounding box center [456, 10] width 667 height 839
click at [383, 266] on div "Select Item" at bounding box center [382, 271] width 151 height 16
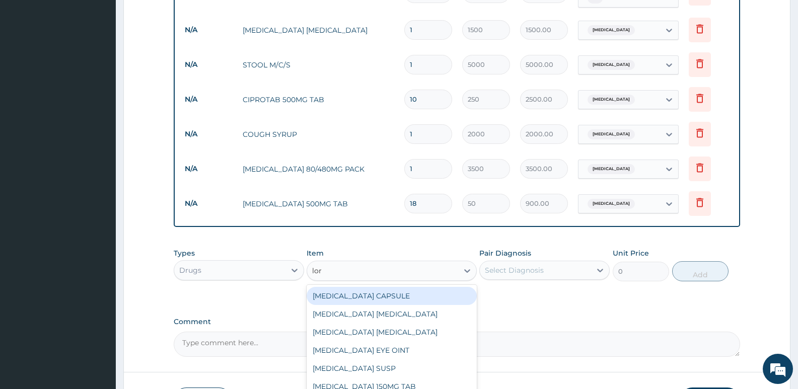
type input "lora"
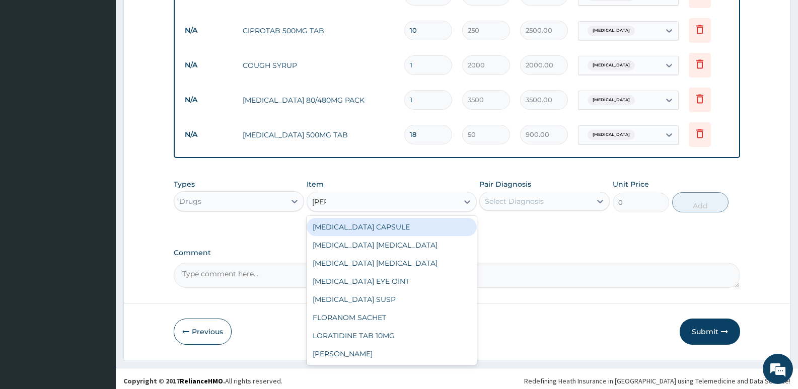
scroll to position [532, 0]
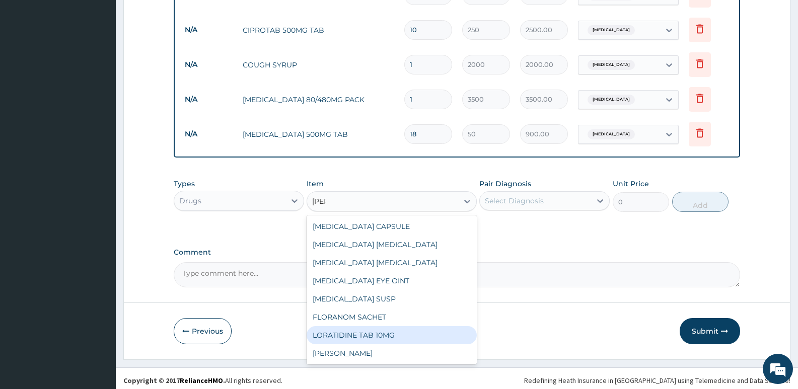
click at [391, 330] on div "LORATIDINE TAB 10MG" at bounding box center [392, 335] width 170 height 18
type input "100"
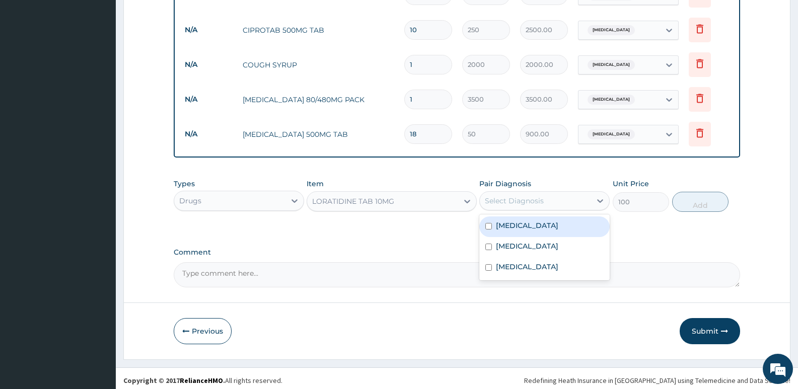
click at [523, 193] on div "Select Diagnosis" at bounding box center [535, 201] width 111 height 16
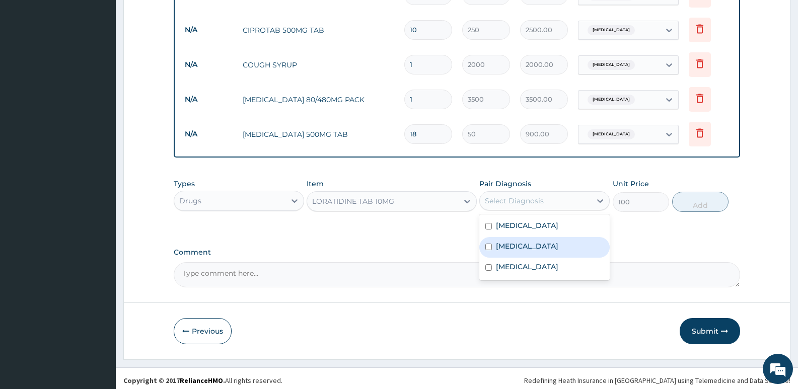
click at [501, 242] on label "Upper respiratory infection" at bounding box center [527, 246] width 62 height 10
checkbox input "true"
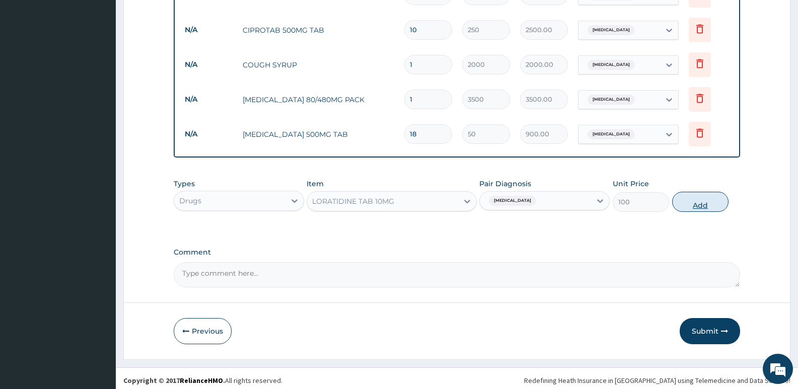
click at [707, 197] on button "Add" at bounding box center [700, 202] width 56 height 20
type input "0"
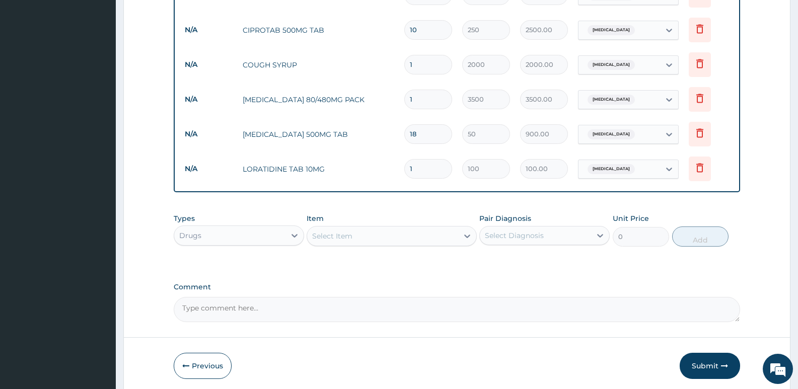
click at [422, 162] on input "1" at bounding box center [428, 169] width 48 height 20
type input "10"
type input "1000.00"
type input "10"
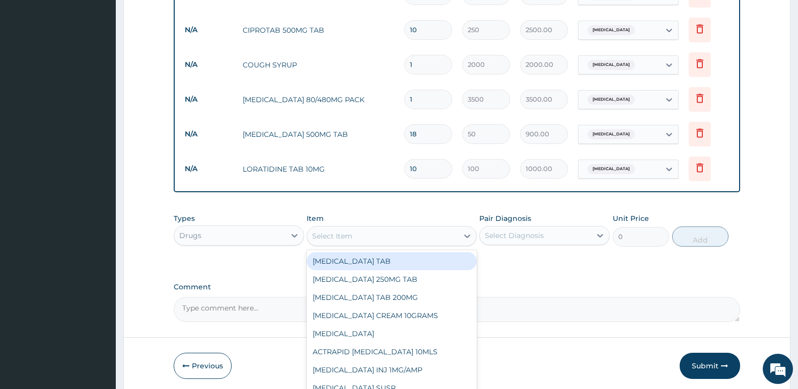
click at [362, 231] on div "Select Item" at bounding box center [382, 236] width 151 height 16
type input "diclo"
click at [369, 256] on div "DICLOFENAC SODIUM 75MG INJ" at bounding box center [392, 261] width 170 height 18
type input "800"
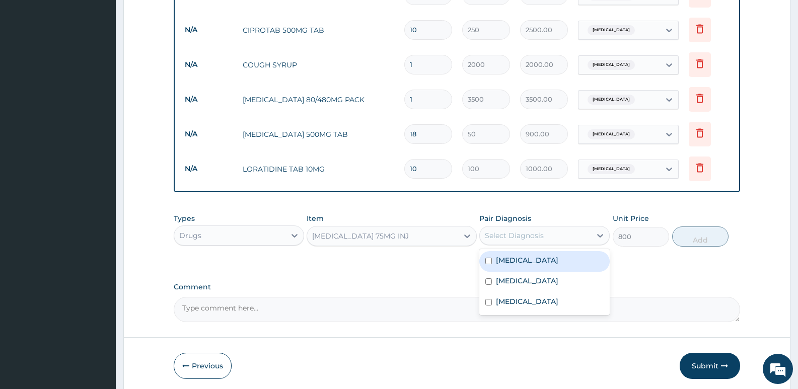
click at [505, 231] on div "Select Diagnosis" at bounding box center [514, 236] width 59 height 10
click at [501, 258] on label "Malaria" at bounding box center [527, 260] width 62 height 10
checkbox input "true"
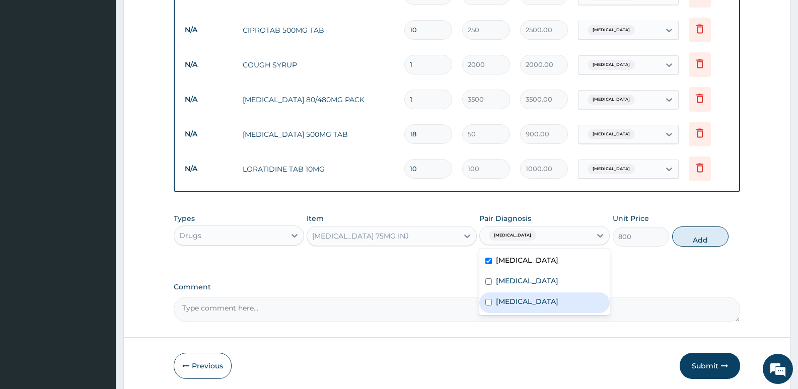
click at [499, 304] on div "Typhoid fever" at bounding box center [544, 302] width 130 height 21
checkbox input "true"
click at [695, 234] on button "Add" at bounding box center [700, 237] width 56 height 20
type input "0"
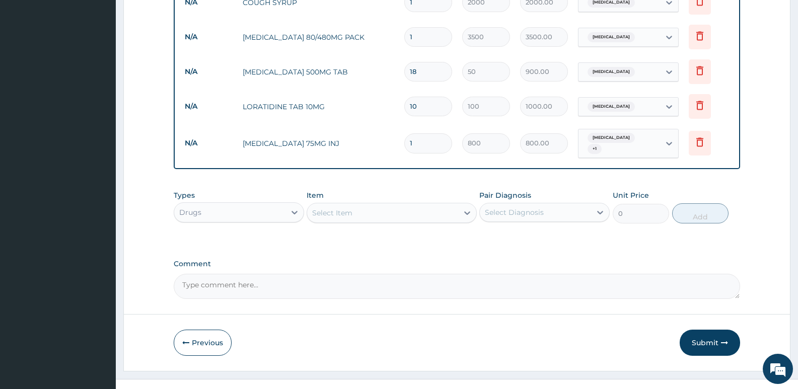
scroll to position [601, 0]
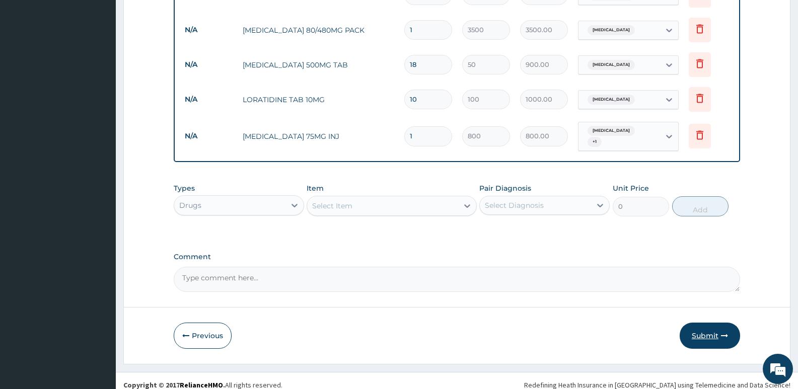
click at [705, 323] on button "Submit" at bounding box center [710, 336] width 60 height 26
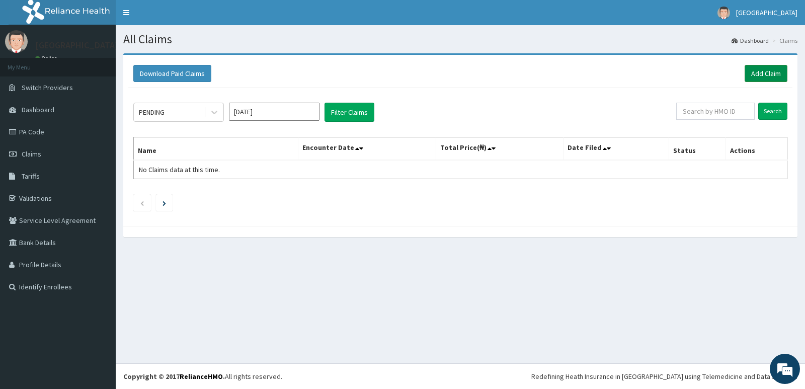
click at [783, 74] on link "Add Claim" at bounding box center [766, 73] width 43 height 17
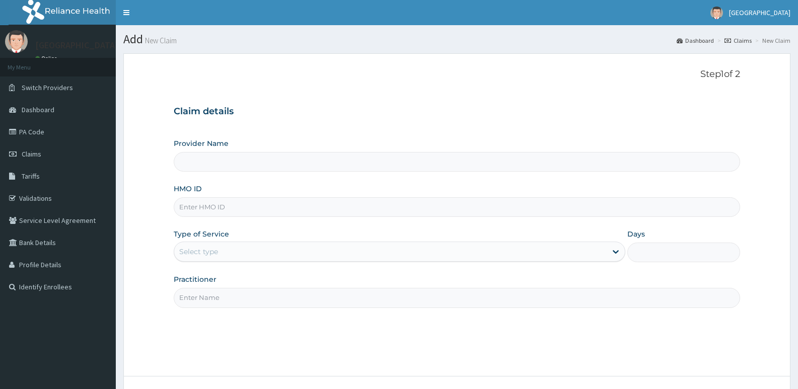
click at [256, 207] on input "HMO ID" at bounding box center [457, 207] width 566 height 20
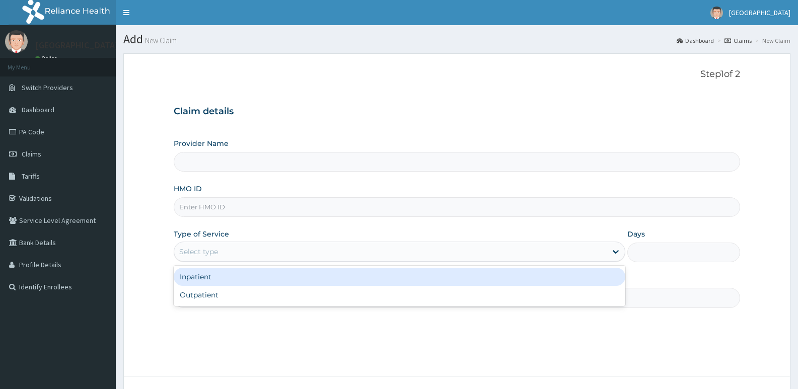
click at [216, 247] on div "Select type" at bounding box center [198, 252] width 39 height 10
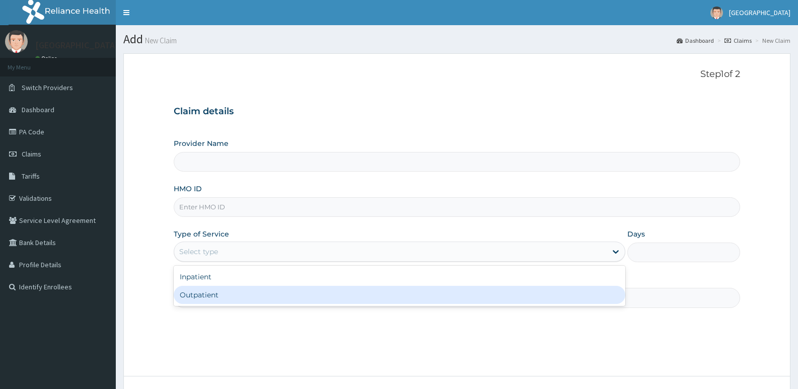
click at [203, 296] on div "Outpatient" at bounding box center [399, 295] width 451 height 18
type input "1"
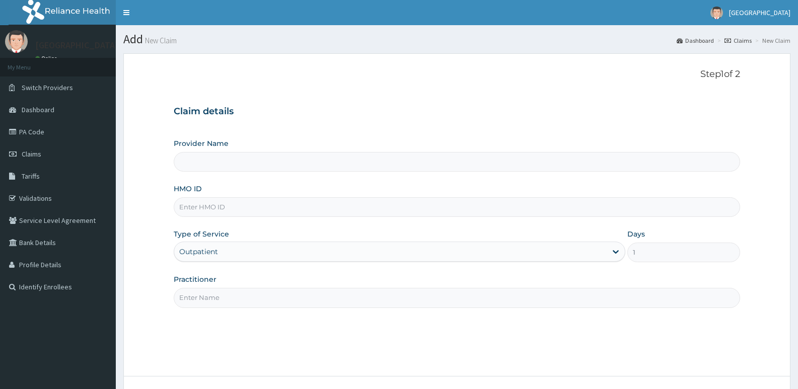
click at [256, 209] on input "HMO ID" at bounding box center [457, 207] width 566 height 20
type input "[GEOGRAPHIC_DATA]"
click at [121, 179] on section "Step 1 of 2 Claim details Provider Name Adonai Hospital HMO ID Type of Service …" at bounding box center [457, 243] width 682 height 395
click at [231, 208] on input "HMO ID" at bounding box center [457, 207] width 566 height 20
paste input "GBI/10009/A"
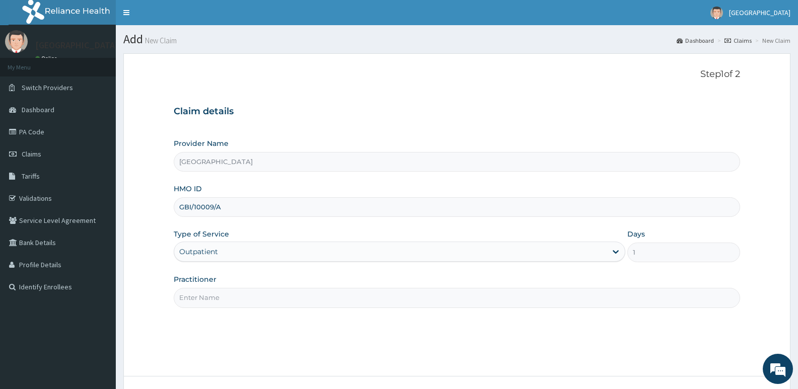
type input "GBI/10009/A"
click at [224, 302] on input "Practitioner" at bounding box center [457, 298] width 566 height 20
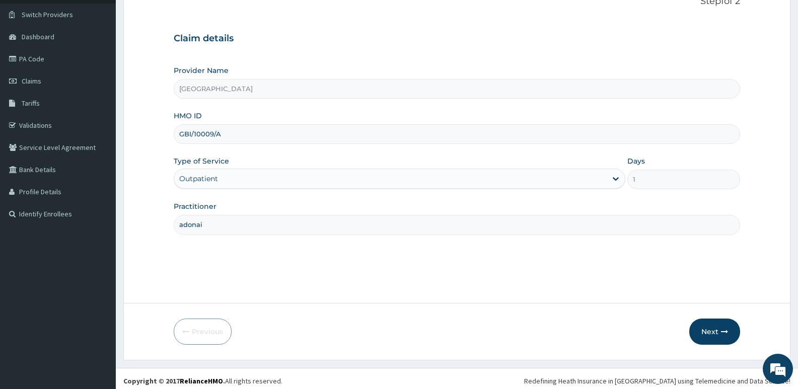
scroll to position [78, 0]
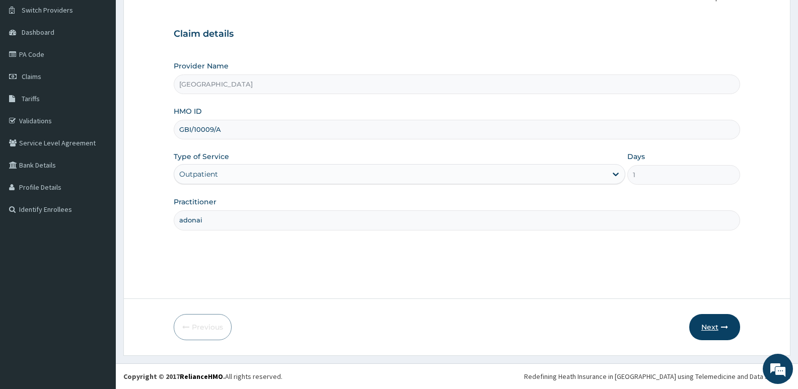
type input "adonai"
click at [710, 319] on button "Next" at bounding box center [714, 327] width 51 height 26
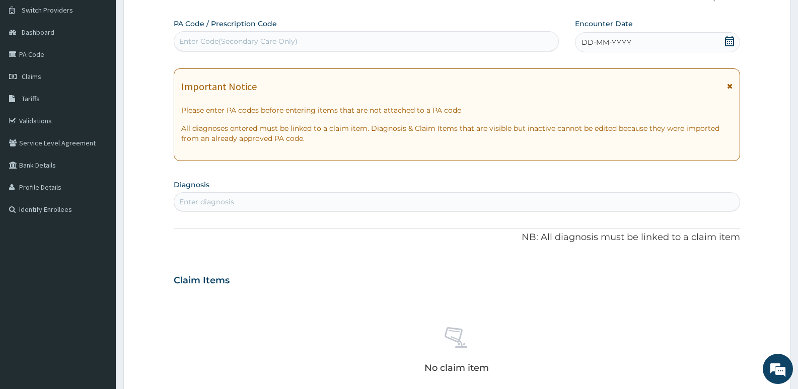
click at [280, 39] on div "Enter Code(Secondary Care Only)" at bounding box center [238, 41] width 118 height 10
type input "PA/28FSB6"
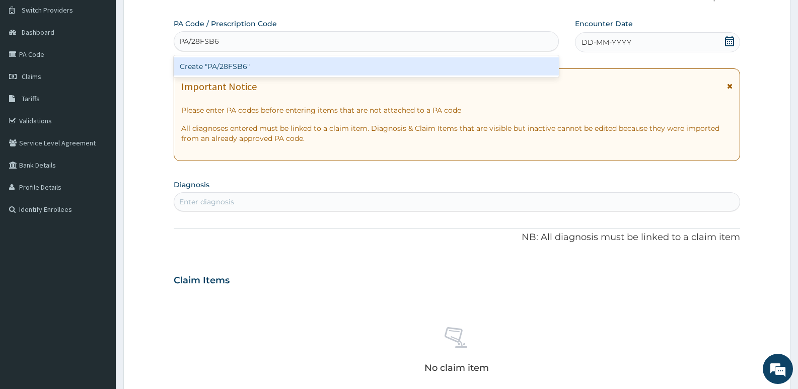
click at [235, 62] on div "Create "PA/28FSB6"" at bounding box center [366, 66] width 385 height 18
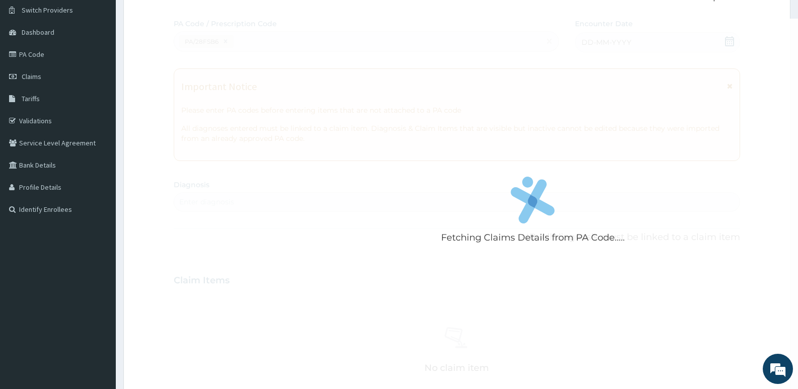
click at [133, 250] on form "Step 2 of 2 Fetching Claims Details from PA Code..... PA Code / Prescription Co…" at bounding box center [456, 294] width 667 height 636
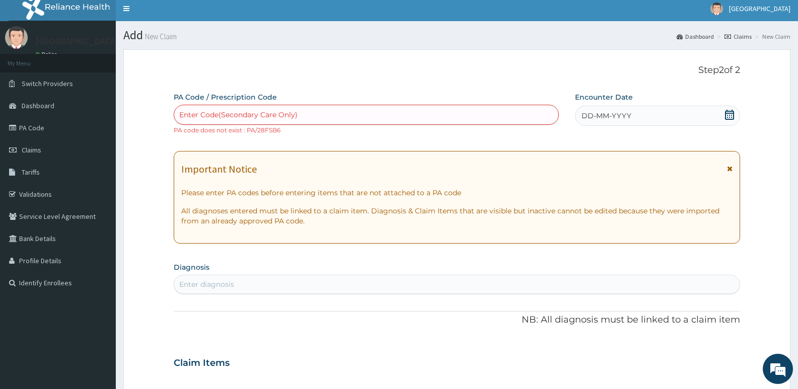
scroll to position [0, 0]
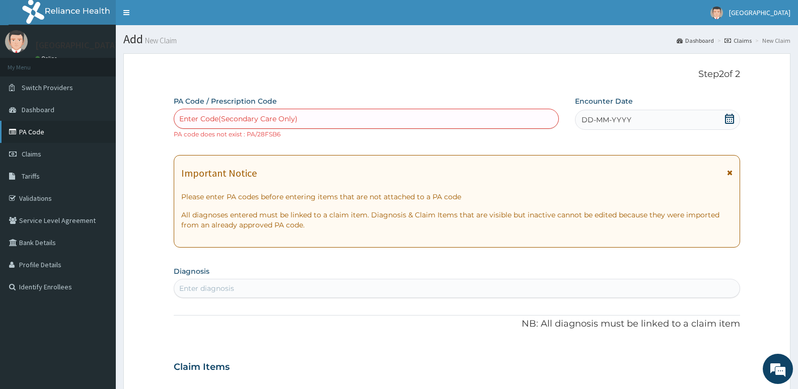
click at [29, 130] on link "PA Code" at bounding box center [58, 132] width 116 height 22
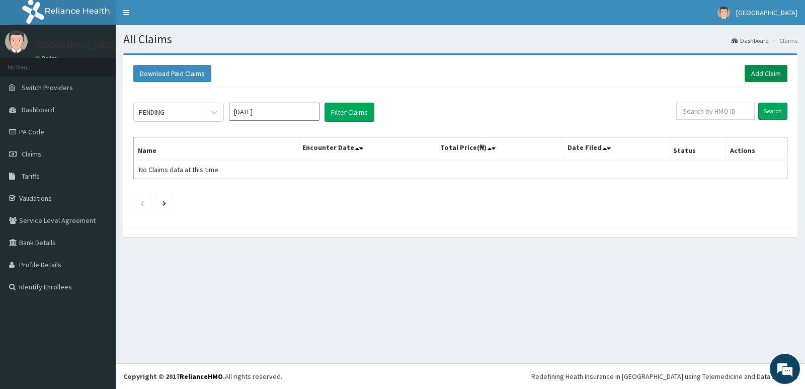
click at [779, 73] on link "Add Claim" at bounding box center [766, 73] width 43 height 17
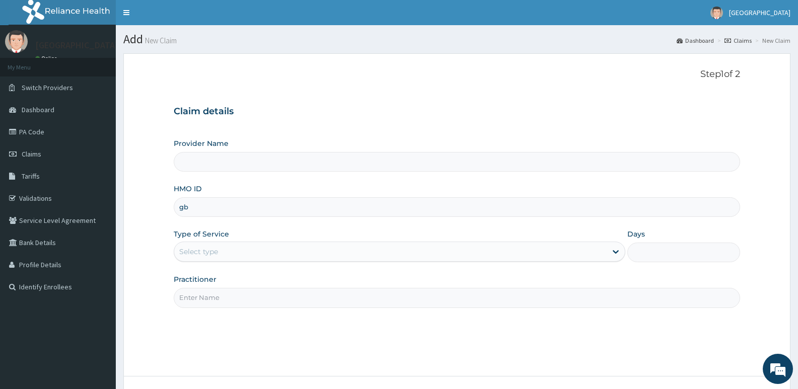
type input "g"
type input "[GEOGRAPHIC_DATA]"
type input "g"
click at [201, 208] on input "HMO ID" at bounding box center [457, 207] width 566 height 20
type input "GBI/10009/A"
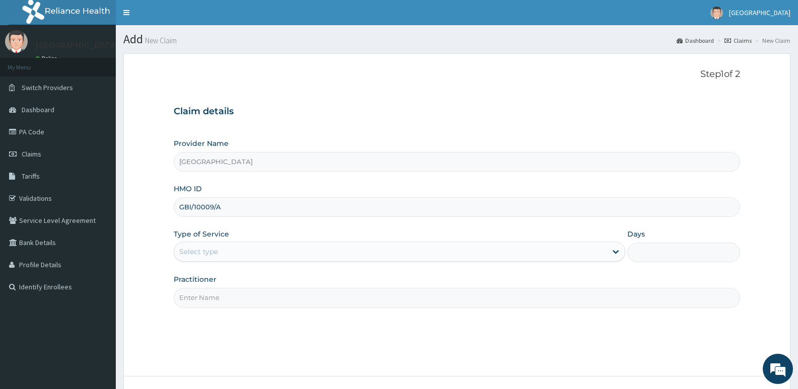
click at [205, 254] on div "Select type" at bounding box center [198, 252] width 39 height 10
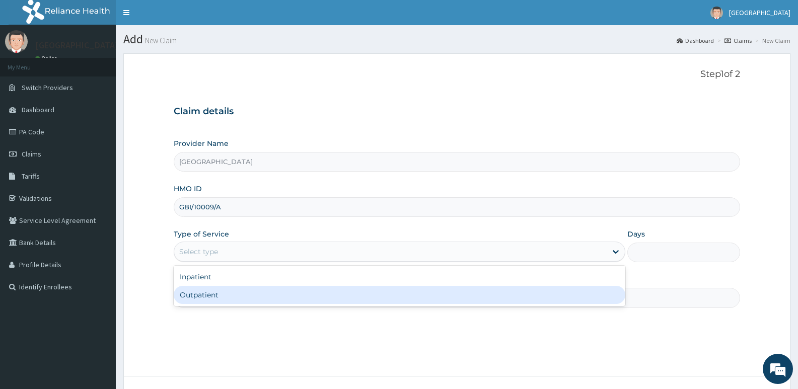
drag, startPoint x: 207, startPoint y: 292, endPoint x: 215, endPoint y: 304, distance: 13.4
click at [208, 293] on div "Outpatient" at bounding box center [399, 295] width 451 height 18
type input "1"
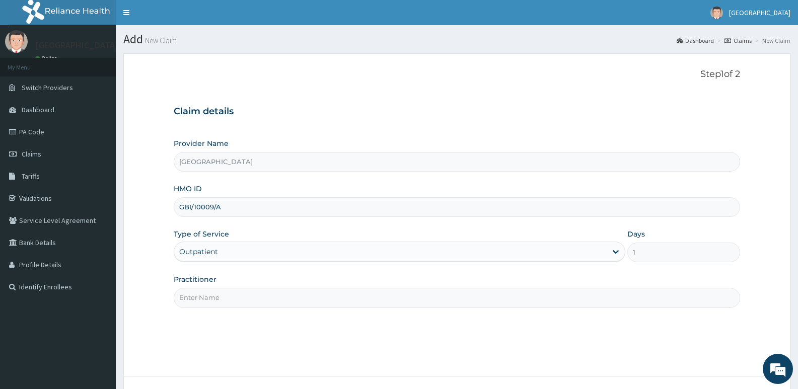
click at [223, 299] on input "Practitioner" at bounding box center [457, 298] width 566 height 20
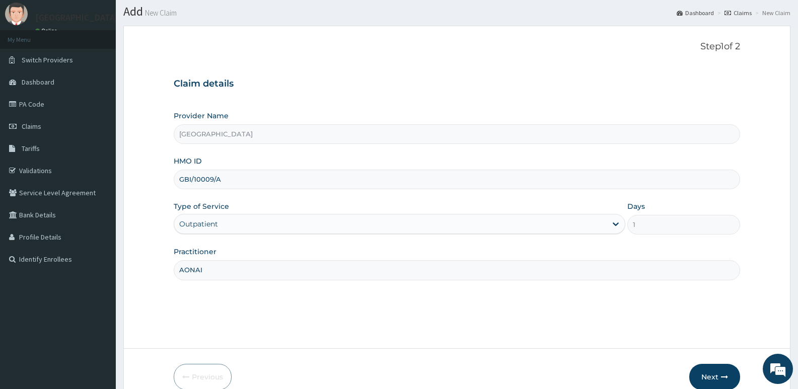
scroll to position [78, 0]
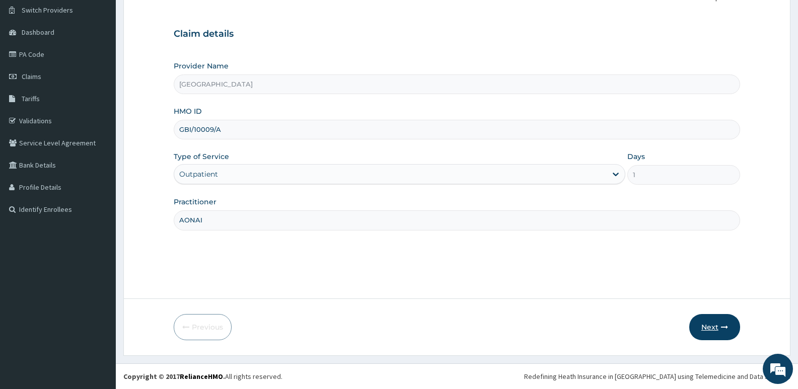
type input "AONAI"
click at [721, 329] on icon "button" at bounding box center [724, 327] width 7 height 7
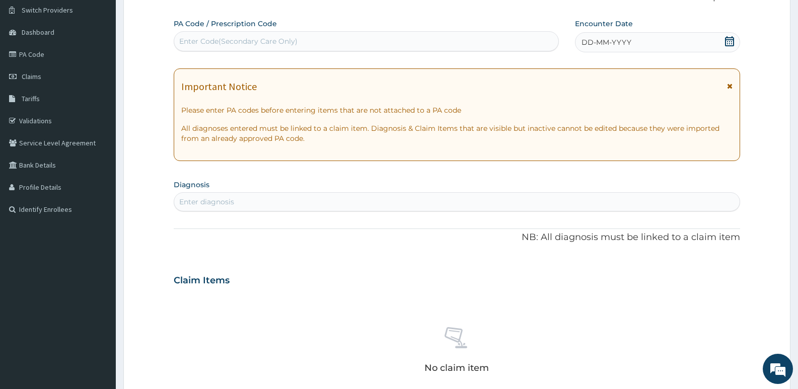
click at [321, 36] on div "Enter Code(Secondary Care Only)" at bounding box center [366, 41] width 384 height 16
paste input "PA/28F5B6"
type input "PA/28F5B6"
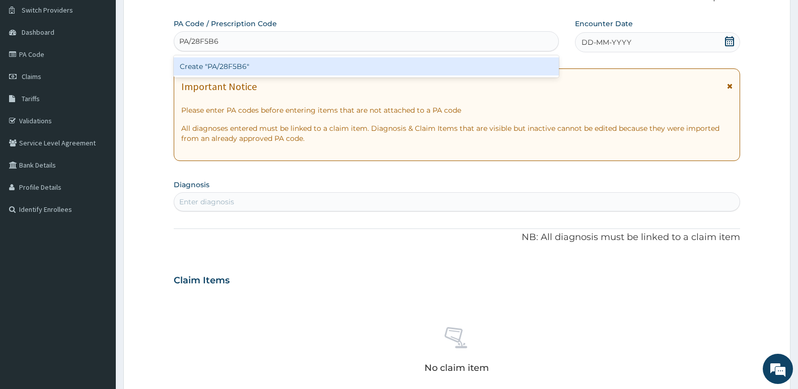
click at [232, 63] on div "Create "PA/28F5B6"" at bounding box center [366, 66] width 385 height 18
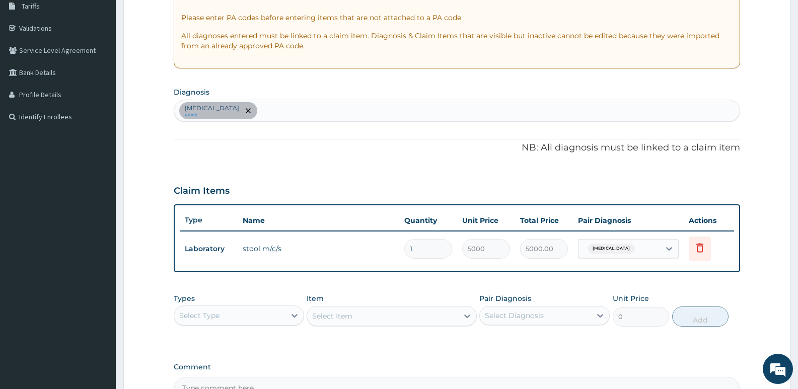
scroll to position [178, 0]
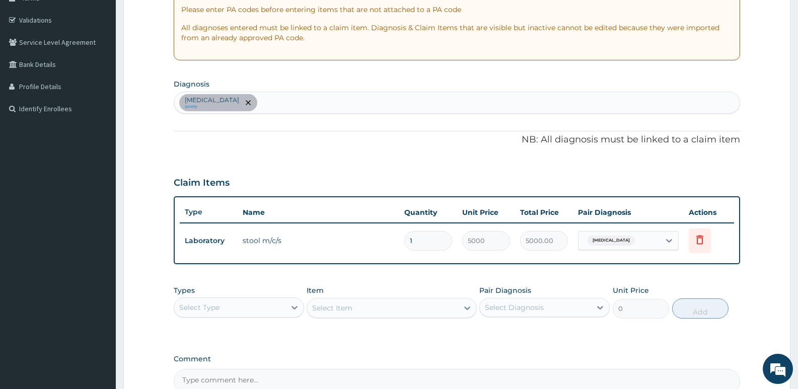
click at [276, 99] on div "Typhoid fever query" at bounding box center [456, 102] width 565 height 21
type input "MALAR"
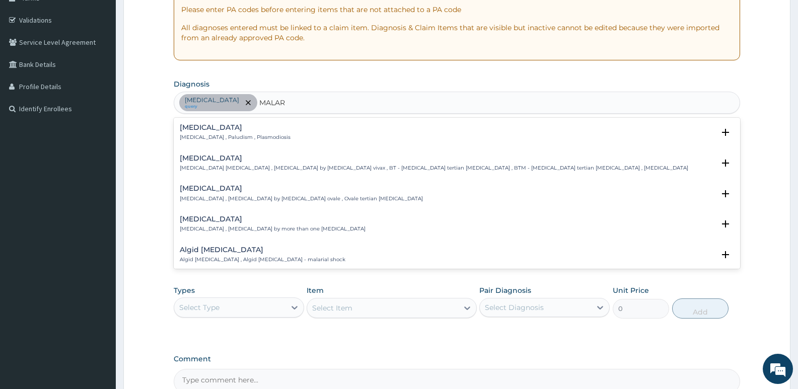
click at [202, 127] on h4 "Malaria" at bounding box center [235, 128] width 111 height 8
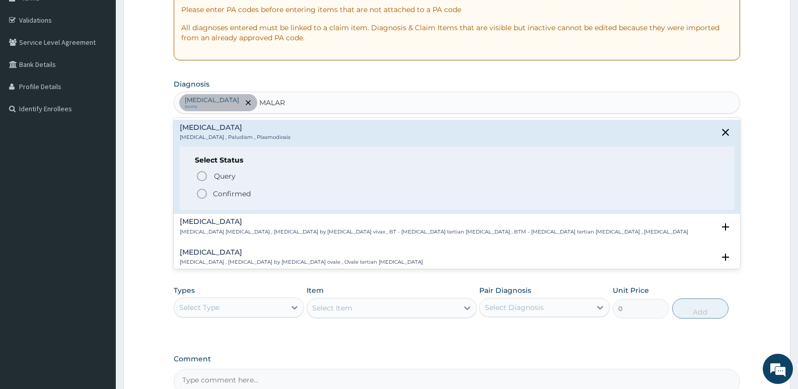
click at [199, 194] on icon "status option filled" at bounding box center [202, 194] width 12 height 12
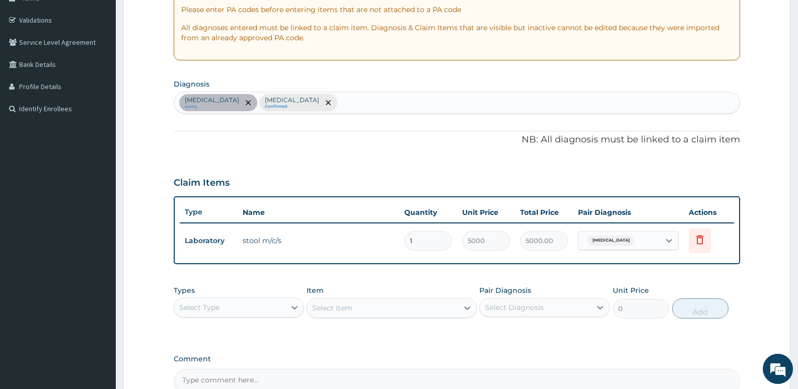
click at [315, 97] on div "Typhoid fever query Malaria Confirmed" at bounding box center [456, 102] width 565 height 21
type input "ANA"
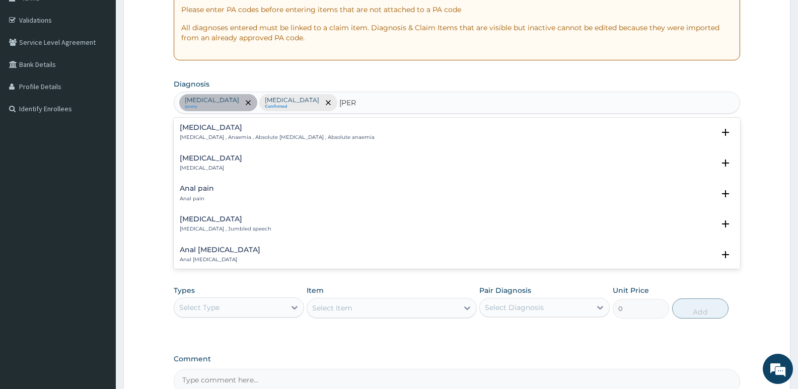
click at [199, 135] on p "Anemia , Anaemia , Absolute anemia , Absolute anaemia" at bounding box center [277, 137] width 195 height 7
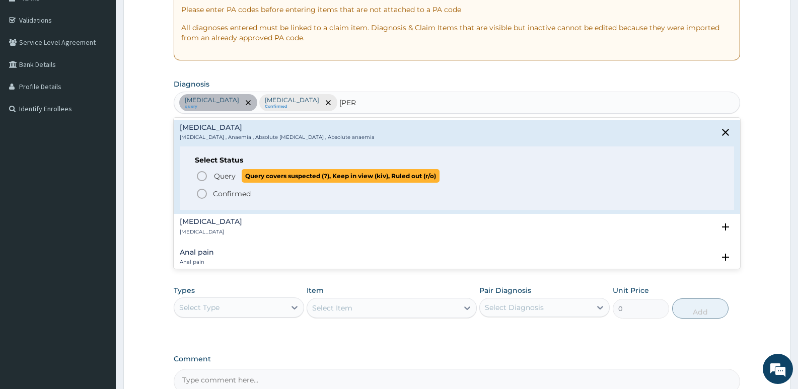
click at [203, 175] on icon "status option query" at bounding box center [202, 176] width 12 height 12
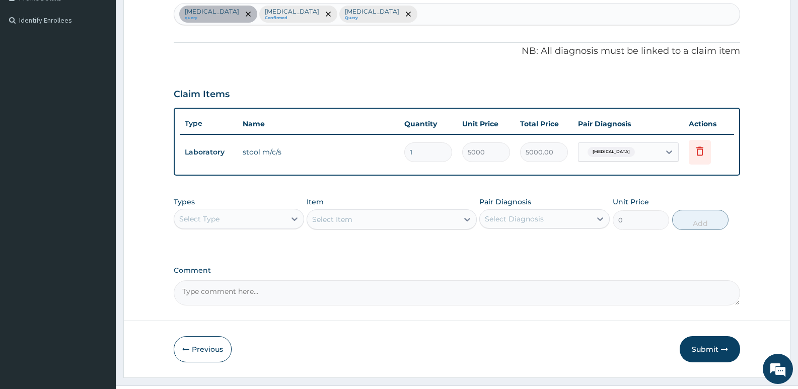
scroll to position [279, 0]
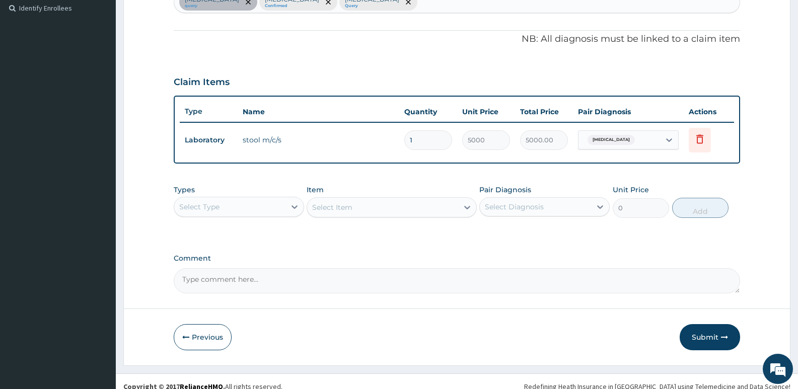
click at [266, 204] on div "Select Type" at bounding box center [229, 207] width 111 height 16
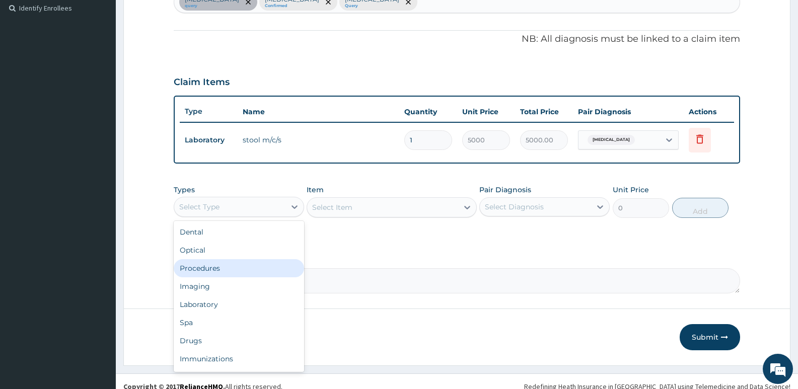
click at [198, 268] on div "Procedures" at bounding box center [239, 268] width 130 height 18
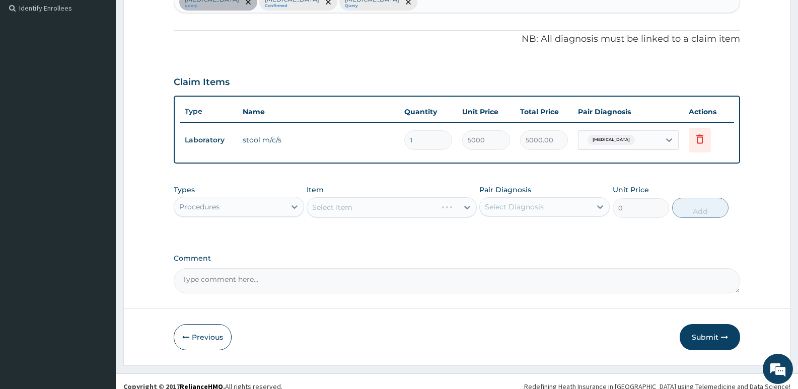
click at [356, 207] on div "Select Item" at bounding box center [392, 207] width 170 height 20
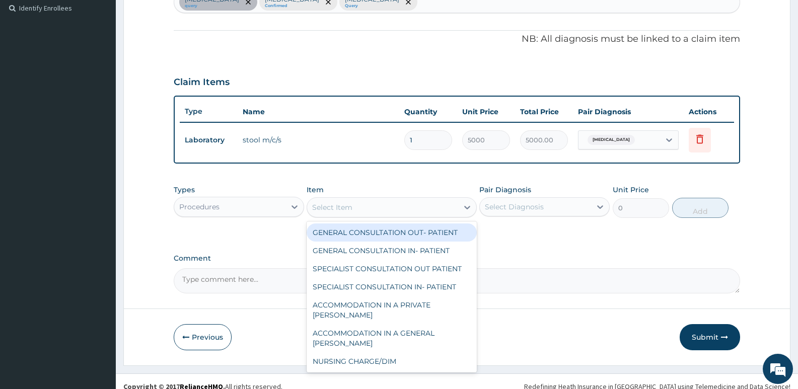
click at [356, 207] on div "Select Item" at bounding box center [382, 207] width 151 height 16
click at [356, 233] on div "GENERAL CONSULTATION OUT- PATIENT" at bounding box center [392, 232] width 170 height 18
type input "3000"
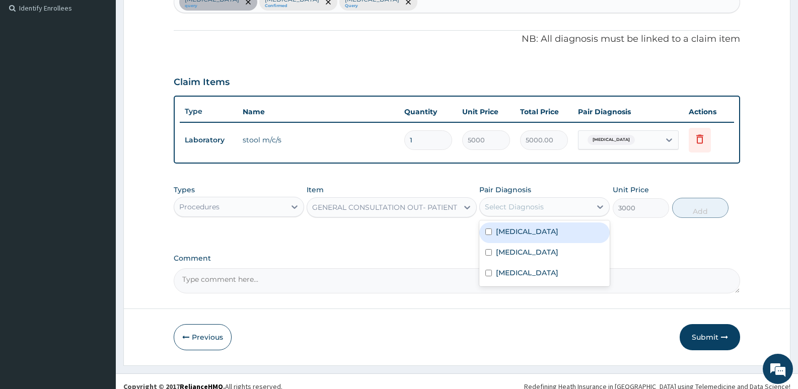
click at [493, 203] on div "Select Diagnosis" at bounding box center [514, 207] width 59 height 10
drag, startPoint x: 489, startPoint y: 227, endPoint x: 491, endPoint y: 250, distance: 23.3
click at [489, 233] on div "Typhoid fever" at bounding box center [544, 232] width 130 height 21
checkbox input "true"
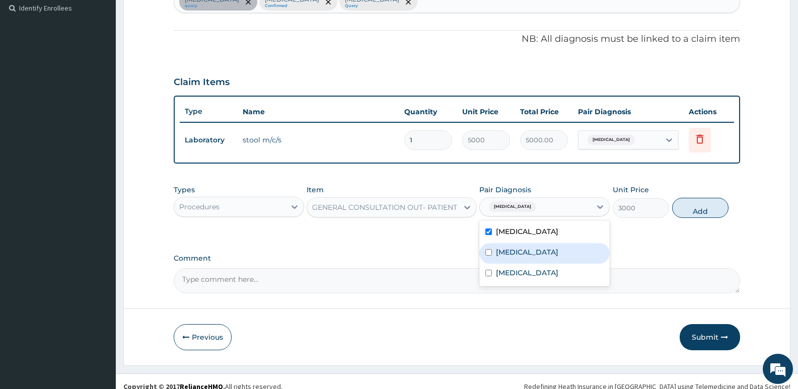
click at [492, 251] on div "Malaria" at bounding box center [544, 253] width 130 height 21
checkbox input "true"
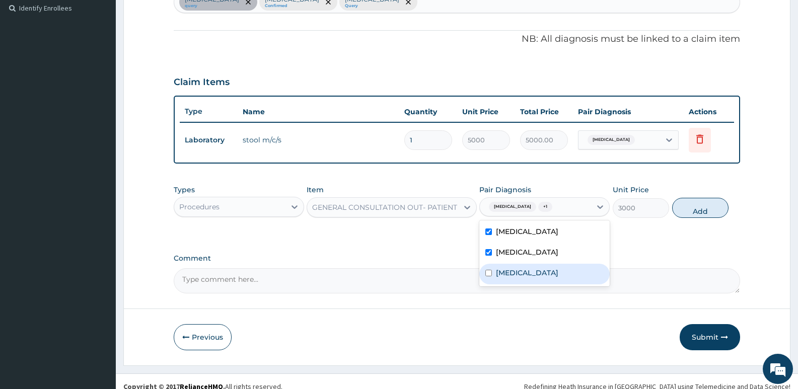
click at [499, 274] on label "Anemia" at bounding box center [527, 273] width 62 height 10
checkbox input "true"
click at [698, 203] on button "Add" at bounding box center [700, 208] width 56 height 20
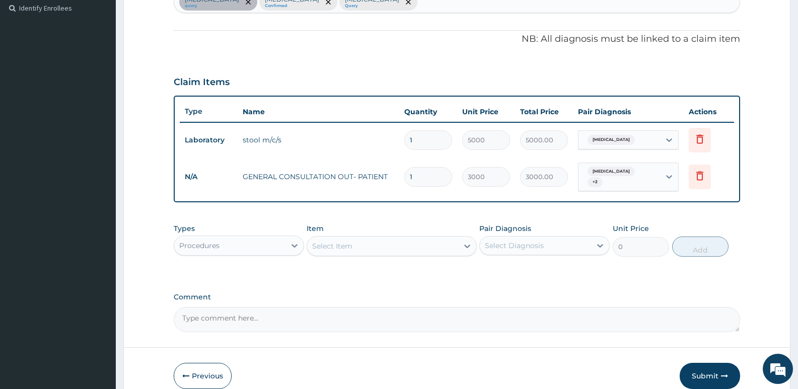
click at [280, 238] on div "Procedures" at bounding box center [229, 246] width 111 height 16
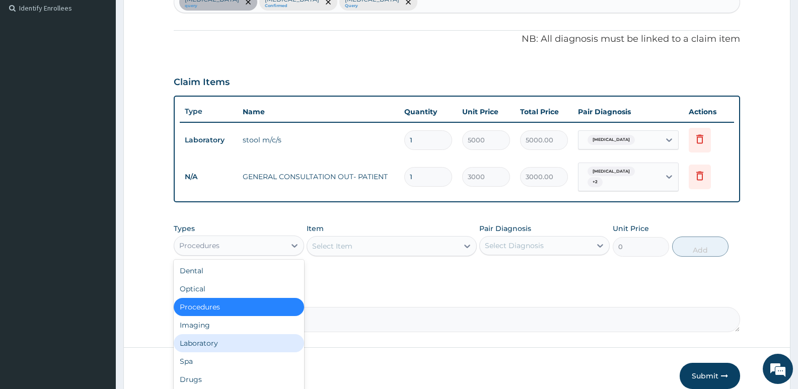
click at [198, 335] on div "Laboratory" at bounding box center [239, 343] width 130 height 18
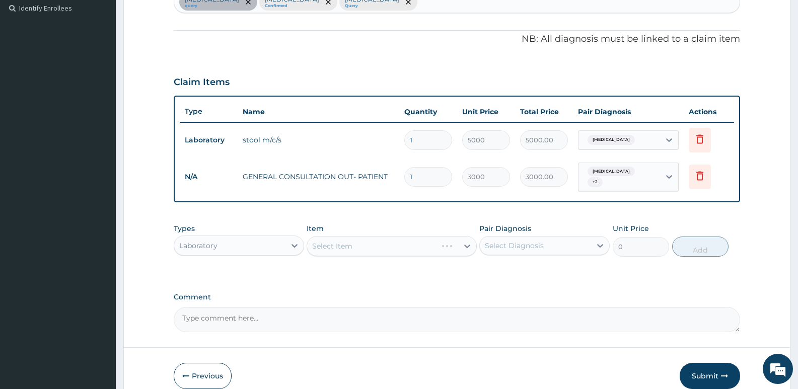
click at [362, 242] on div "Select Item" at bounding box center [392, 246] width 170 height 20
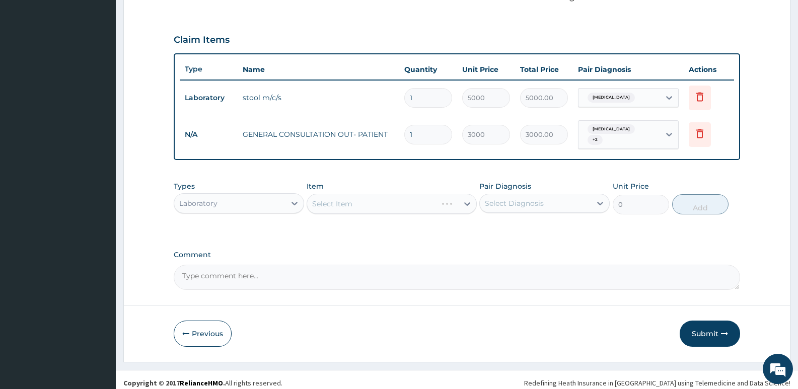
scroll to position [324, 0]
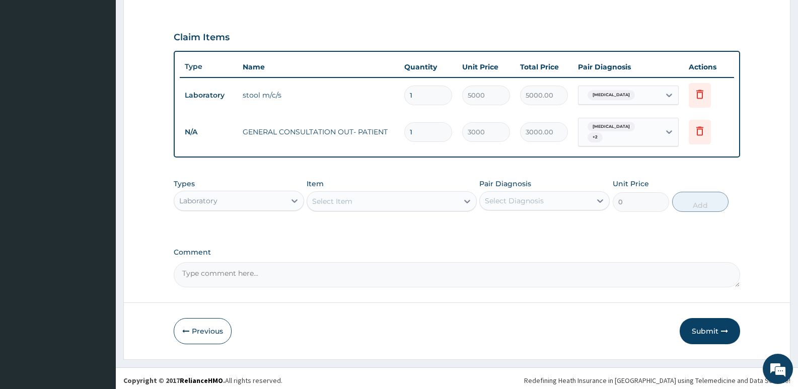
click at [439, 197] on div "Select Item" at bounding box center [382, 201] width 151 height 16
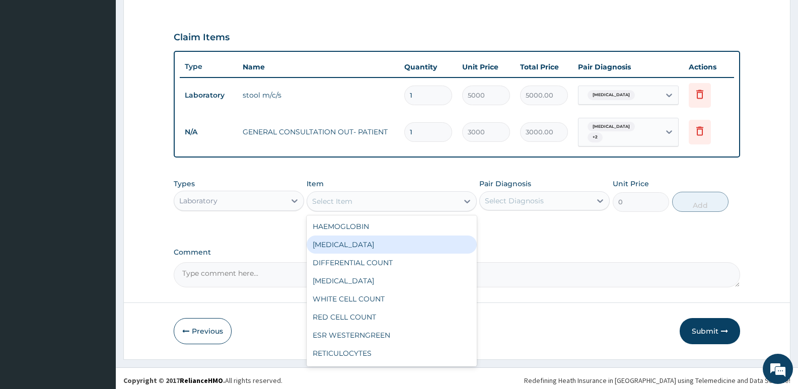
click at [391, 243] on div "PACKED CELL VOLUME" at bounding box center [392, 245] width 170 height 18
type input "1200"
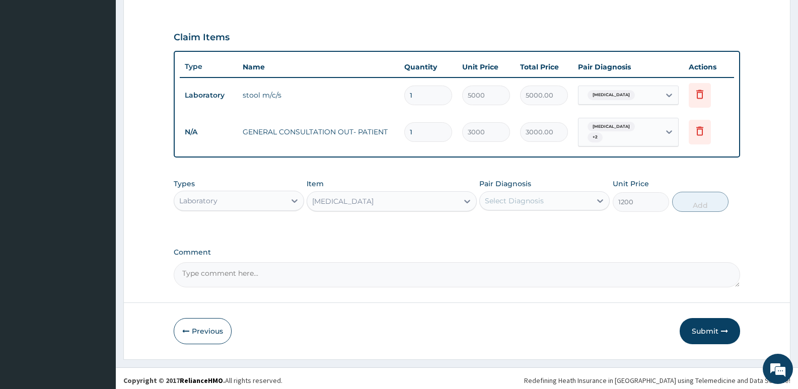
click at [505, 201] on div "Select Diagnosis" at bounding box center [514, 201] width 59 height 10
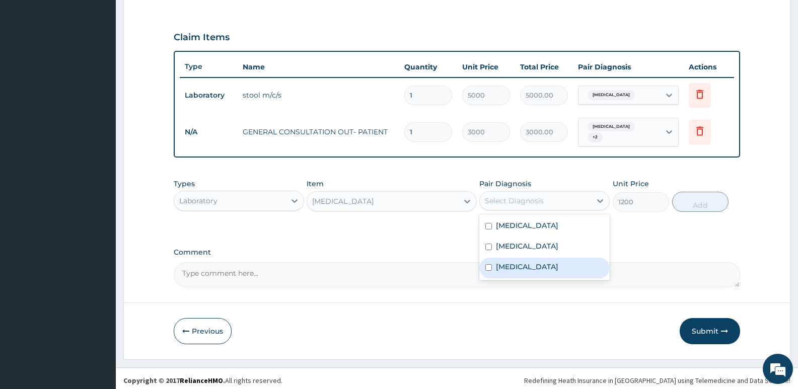
click at [510, 265] on label "Anemia" at bounding box center [527, 267] width 62 height 10
checkbox input "true"
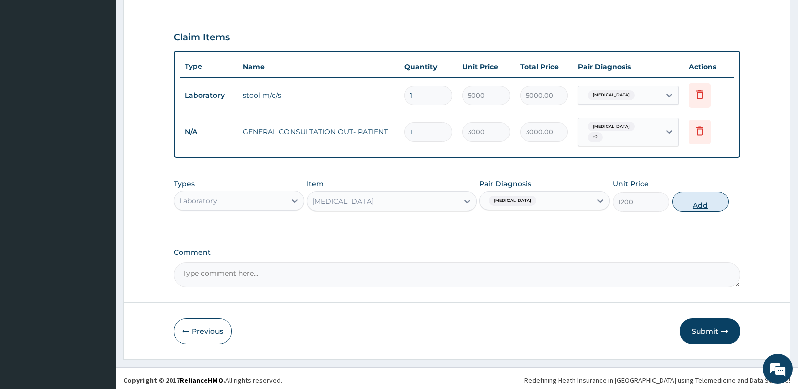
click at [702, 196] on button "Add" at bounding box center [700, 202] width 56 height 20
type input "0"
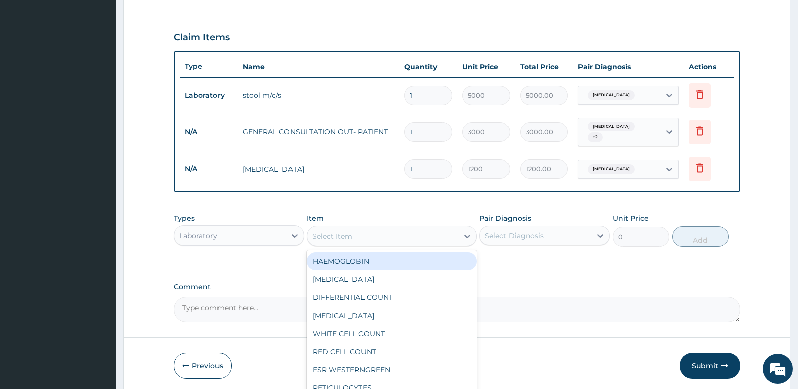
click at [457, 232] on div "Select Item" at bounding box center [382, 236] width 151 height 16
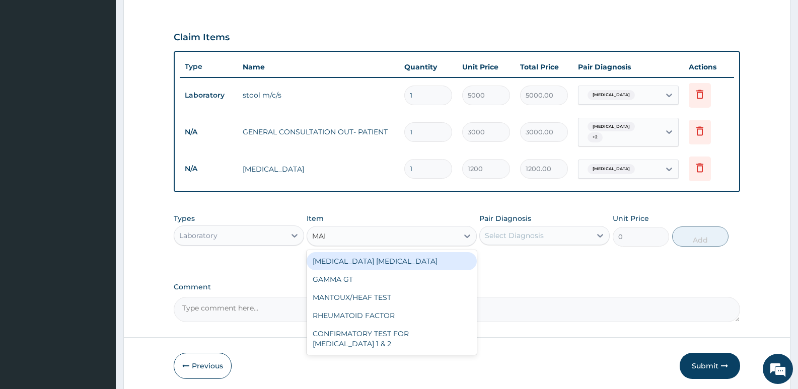
type input "MALA"
click at [414, 261] on div "MALARIA PARASITE" at bounding box center [392, 261] width 170 height 18
type input "1500"
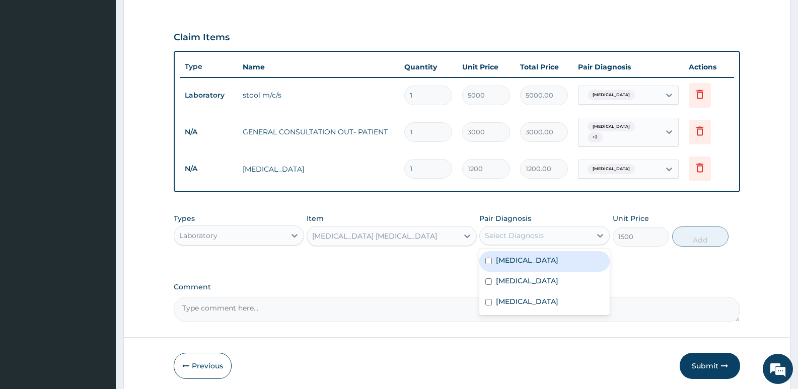
click at [543, 231] on div "Select Diagnosis" at bounding box center [514, 236] width 59 height 10
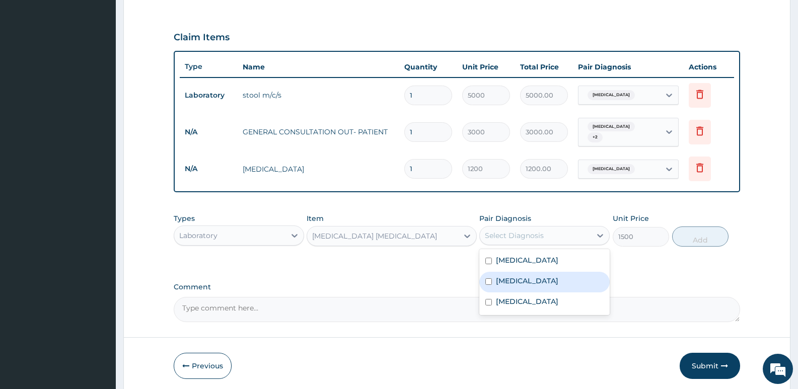
click at [501, 276] on label "Malaria" at bounding box center [527, 281] width 62 height 10
checkbox input "true"
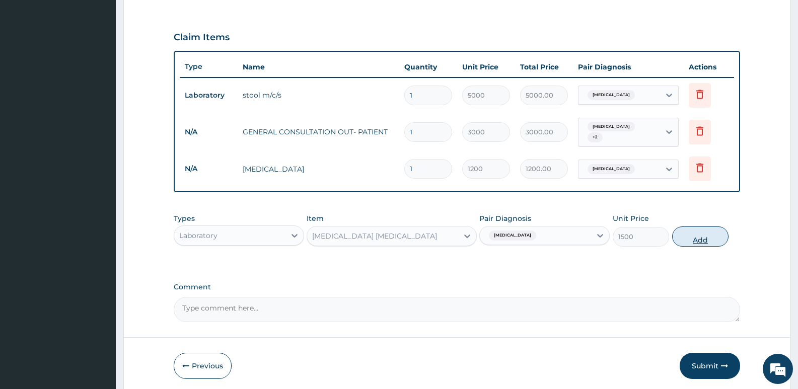
click at [699, 230] on button "Add" at bounding box center [700, 237] width 56 height 20
type input "0"
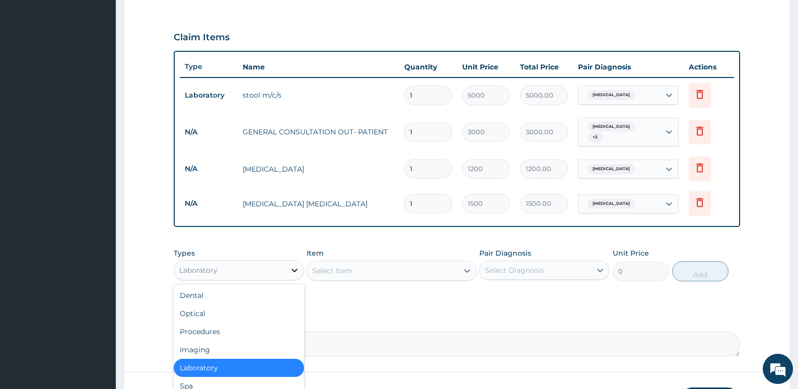
click at [291, 267] on icon at bounding box center [294, 270] width 10 height 10
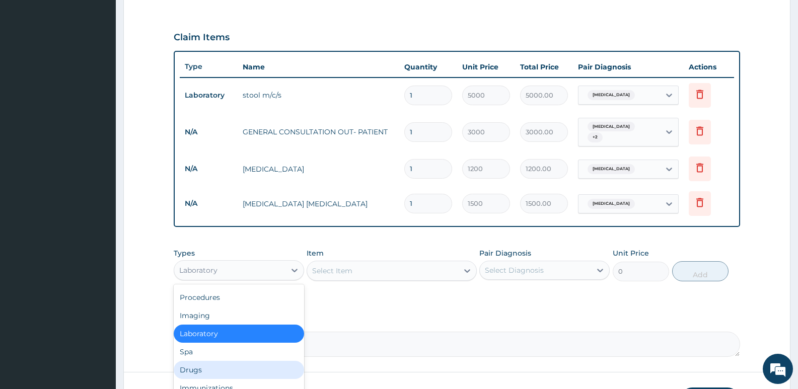
click at [184, 363] on div "Drugs" at bounding box center [239, 370] width 130 height 18
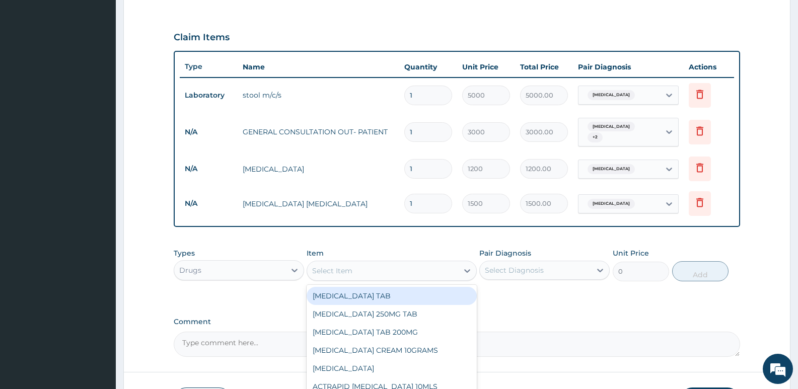
click at [422, 263] on div "Select Item" at bounding box center [382, 271] width 151 height 16
type input "COAR"
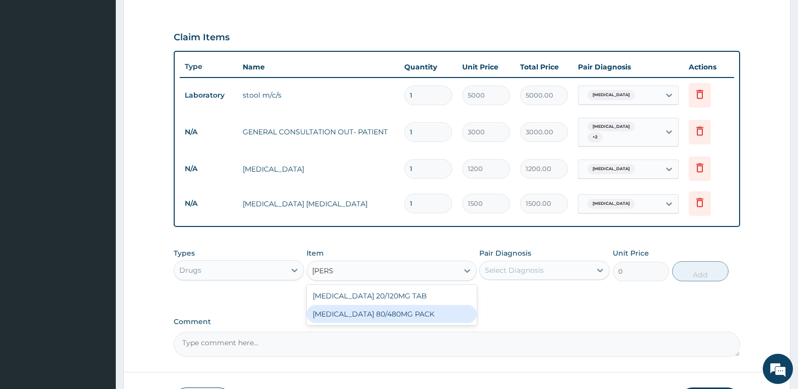
click at [399, 310] on div "COARTEM 80/480MG PACK" at bounding box center [392, 314] width 170 height 18
type input "3500"
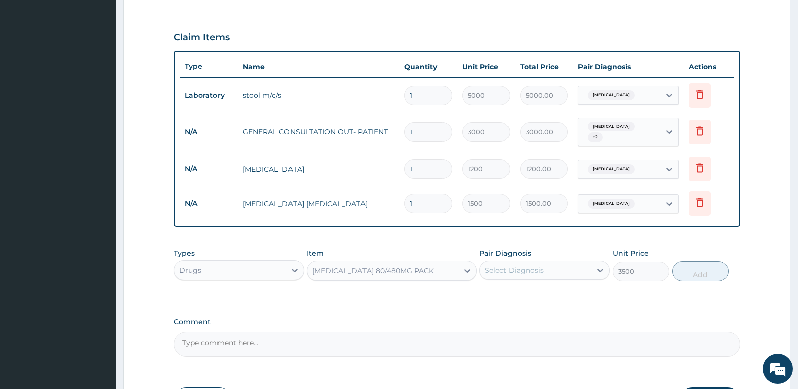
click at [544, 269] on div "Select Diagnosis" at bounding box center [514, 270] width 59 height 10
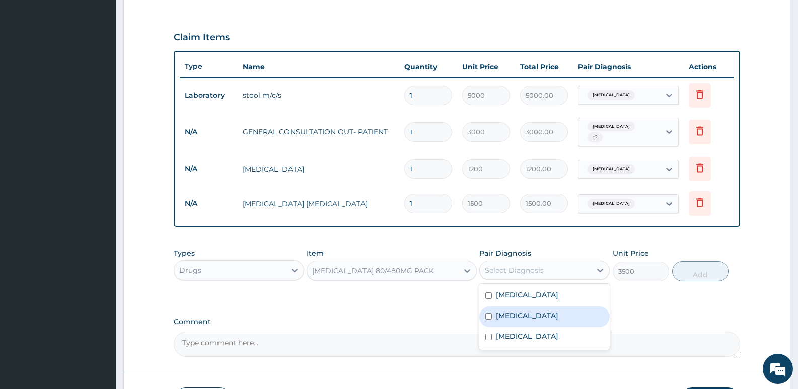
click at [487, 315] on input "checkbox" at bounding box center [488, 316] width 7 height 7
checkbox input "true"
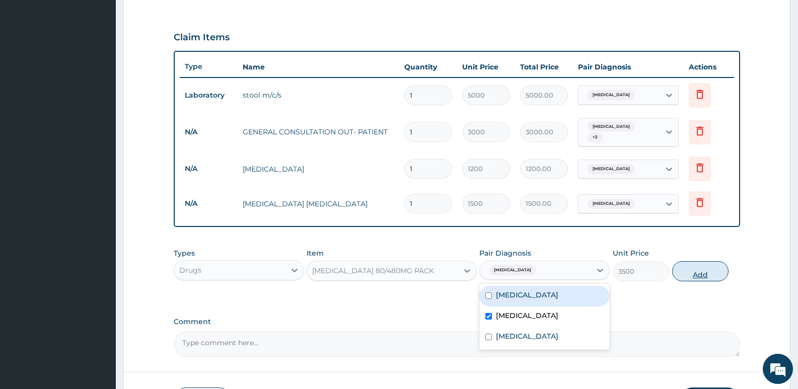
click at [702, 270] on button "Add" at bounding box center [700, 271] width 56 height 20
type input "0"
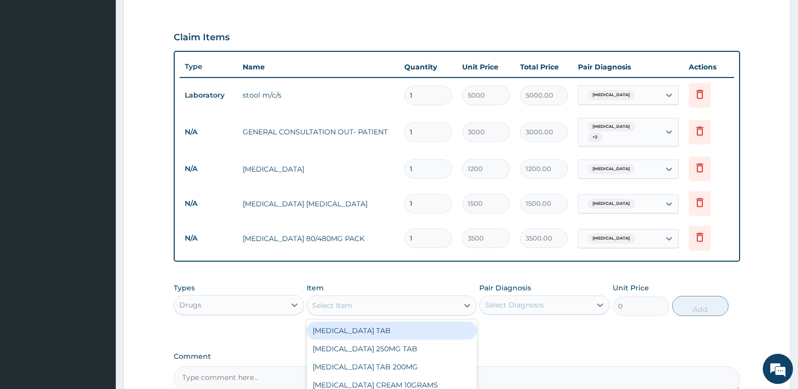
click at [428, 305] on div "Select Item" at bounding box center [382, 305] width 151 height 16
type input "PARAC"
click at [421, 328] on div "PARACETAMOL 500MG TAB" at bounding box center [392, 331] width 170 height 18
type input "50"
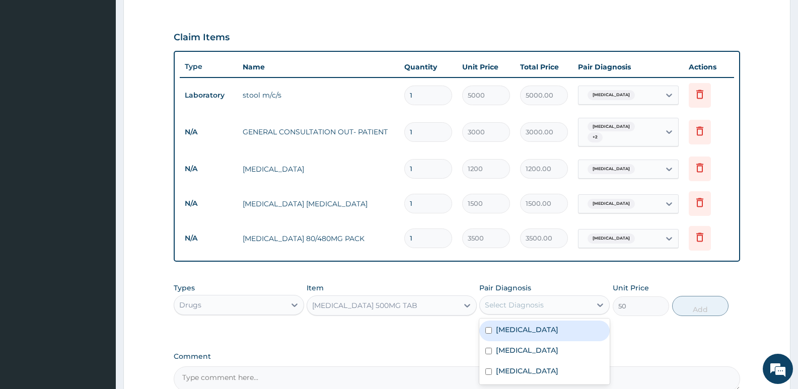
click at [555, 302] on div "Select Diagnosis" at bounding box center [535, 305] width 111 height 16
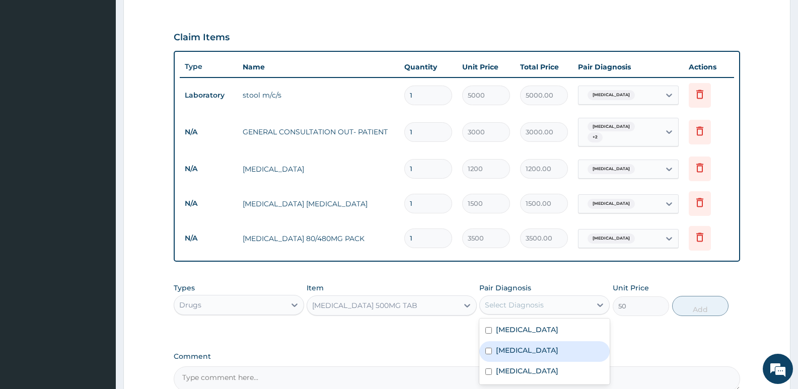
click at [499, 347] on label "Malaria" at bounding box center [527, 350] width 62 height 10
checkbox input "true"
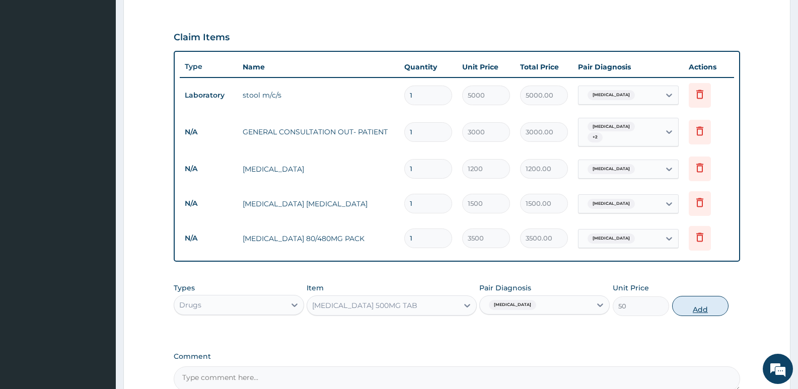
click at [696, 301] on button "Add" at bounding box center [700, 306] width 56 height 20
type input "0"
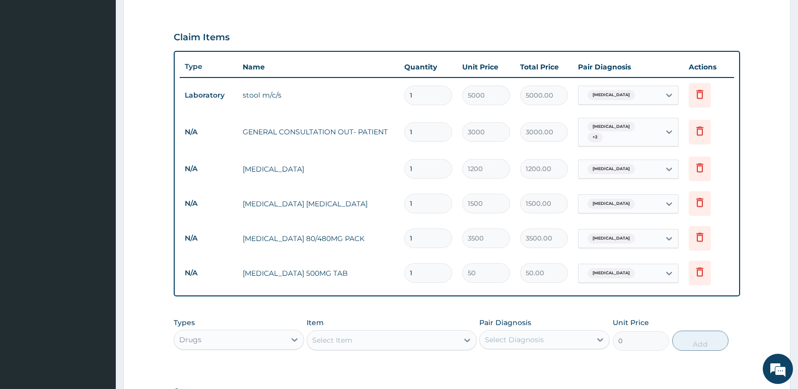
click at [420, 265] on input "1" at bounding box center [428, 273] width 48 height 20
type input "18"
type input "900.00"
type input "18"
click at [138, 233] on form "Step 2 of 2 PA Code / Prescription Code PA/28F5B6 Encounter Date 12-07-2025 Imp…" at bounding box center [456, 114] width 667 height 769
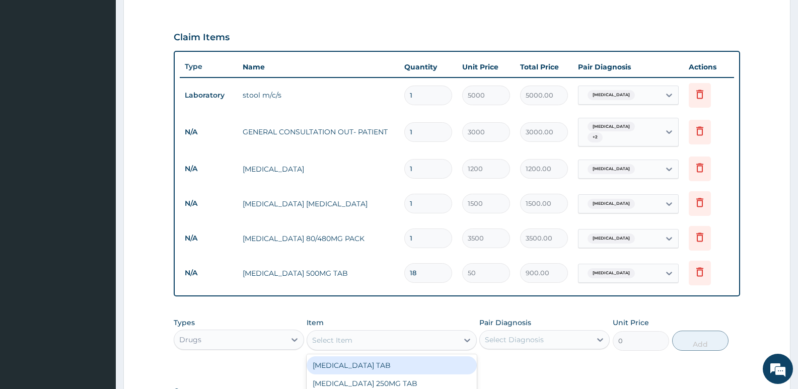
click at [371, 337] on div "Select Item" at bounding box center [382, 340] width 151 height 16
type input "CIPRO"
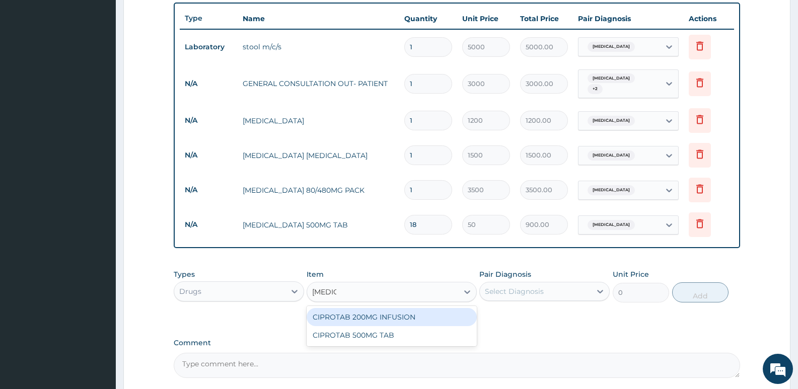
scroll to position [463, 0]
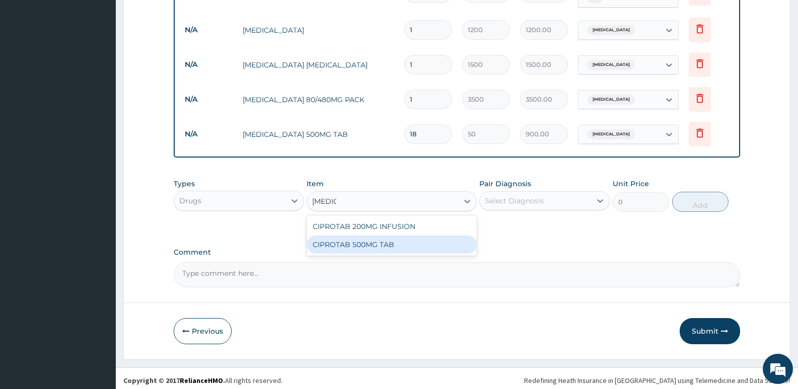
click at [406, 236] on div "CIPROTAB 500MG TAB" at bounding box center [392, 245] width 170 height 18
type input "250"
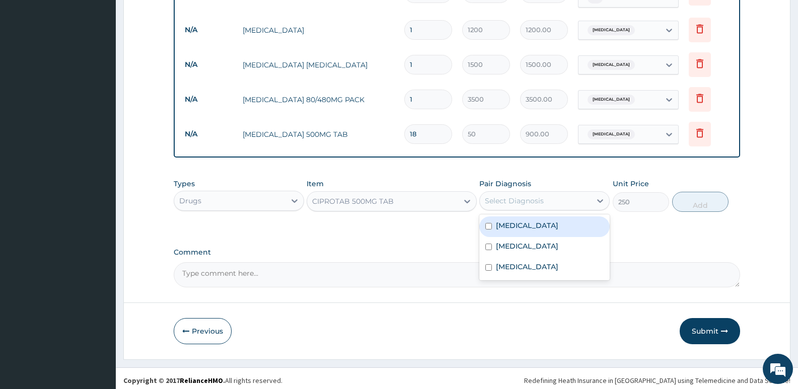
click at [514, 196] on div "Select Diagnosis" at bounding box center [514, 201] width 59 height 10
click at [536, 220] on label "Typhoid fever" at bounding box center [527, 225] width 62 height 10
checkbox input "true"
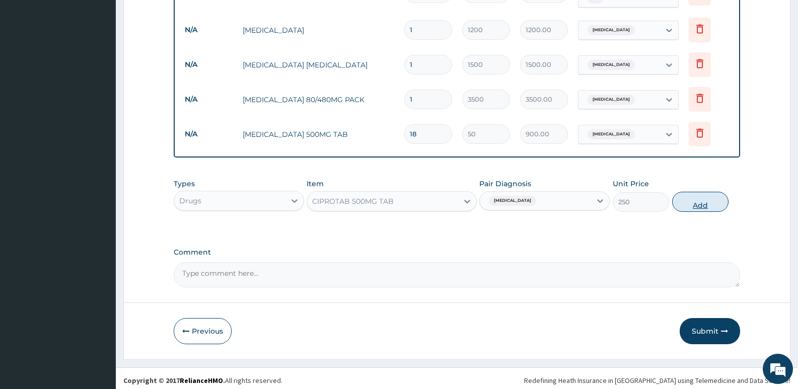
click at [713, 199] on button "Add" at bounding box center [700, 202] width 56 height 20
type input "0"
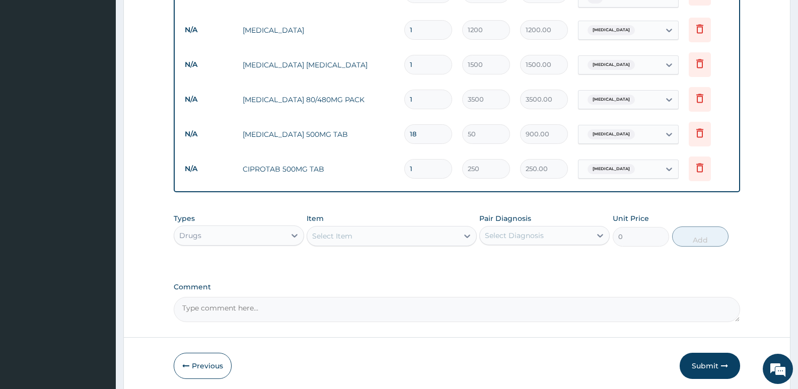
click at [430, 167] on input "1" at bounding box center [428, 169] width 48 height 20
type input "10"
type input "2500.00"
type input "10"
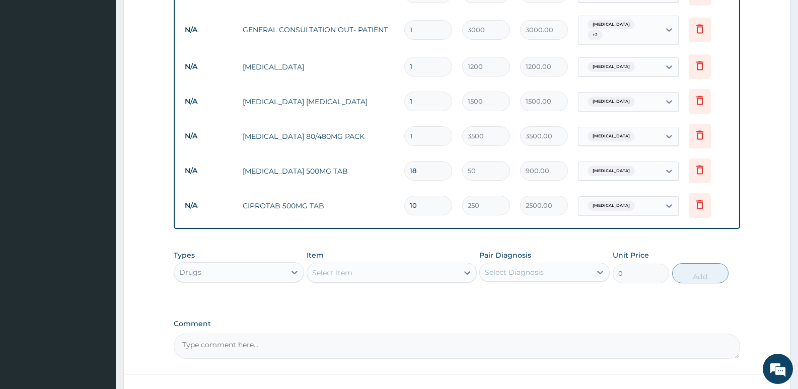
scroll to position [497, 0]
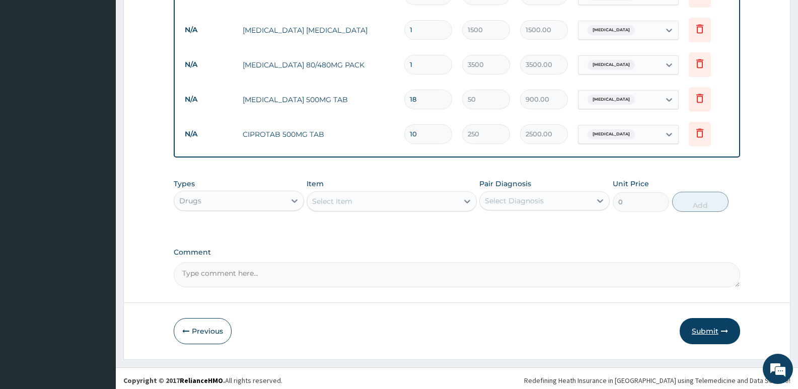
click at [707, 322] on button "Submit" at bounding box center [710, 331] width 60 height 26
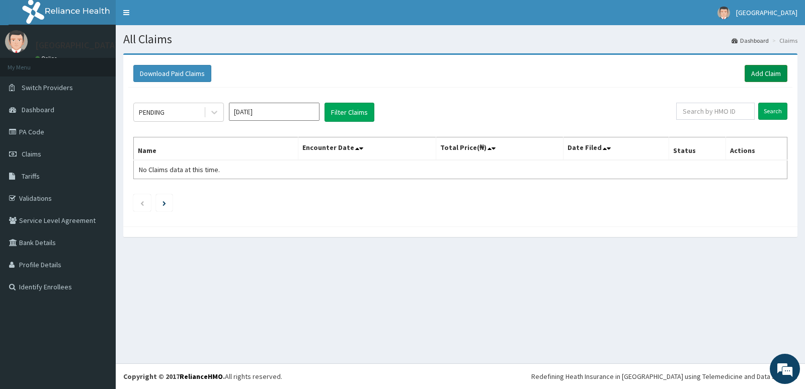
click at [769, 68] on link "Add Claim" at bounding box center [766, 73] width 43 height 17
click at [764, 73] on link "Add Claim" at bounding box center [766, 73] width 43 height 17
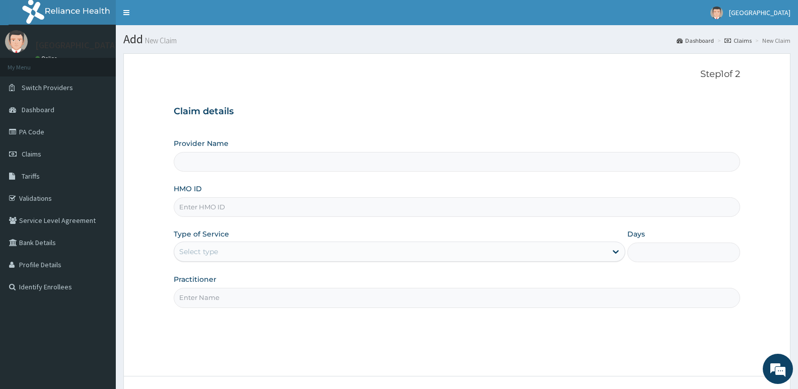
type input "[GEOGRAPHIC_DATA]"
